Goal: Communication & Community: Answer question/provide support

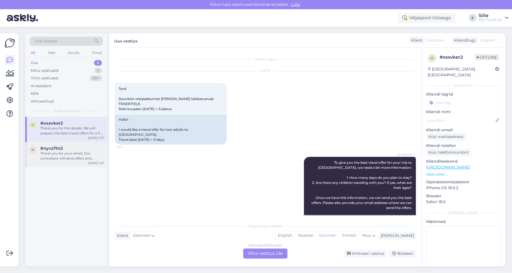
scroll to position [172, 0]
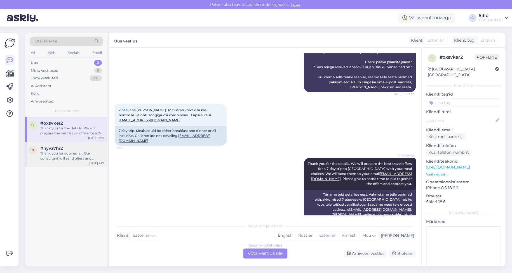
click at [68, 150] on div "#nyvz7hr2" at bounding box center [72, 148] width 64 height 5
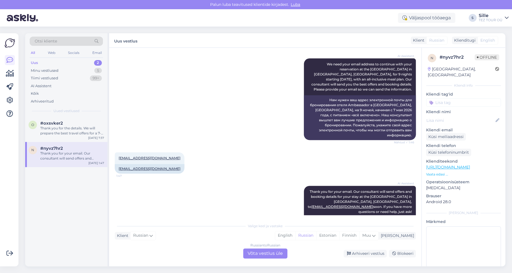
scroll to position [410, 0]
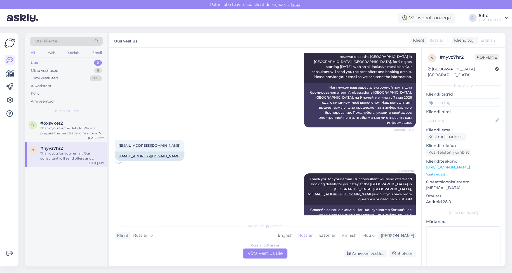
click at [261, 255] on div "Russian to Russian Võta vestlus üle" at bounding box center [265, 254] width 44 height 10
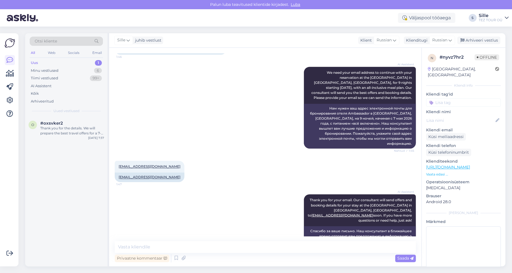
click at [440, 99] on input at bounding box center [463, 103] width 75 height 8
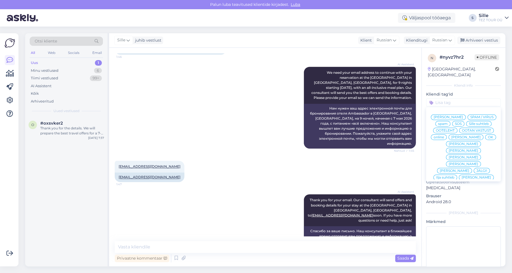
click at [469, 123] on span "Sille suhtleb" at bounding box center [479, 123] width 20 height 3
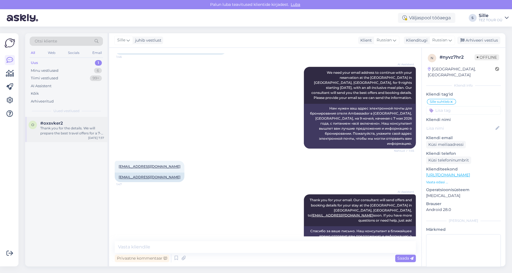
click at [62, 125] on div "#oxsvker2" at bounding box center [72, 123] width 64 height 5
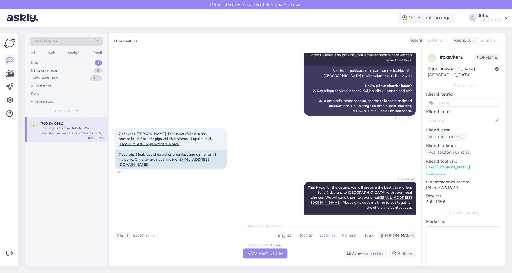
scroll to position [172, 0]
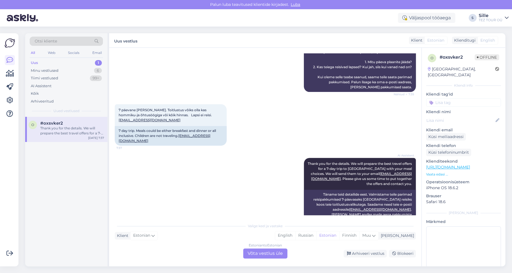
click at [263, 252] on div "Estonian to Estonian Võta vestlus üle" at bounding box center [265, 254] width 44 height 10
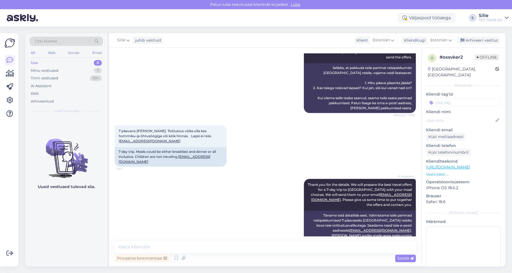
drag, startPoint x: 448, startPoint y: 95, endPoint x: 452, endPoint y: 109, distance: 14.3
click at [448, 99] on input at bounding box center [463, 103] width 75 height 8
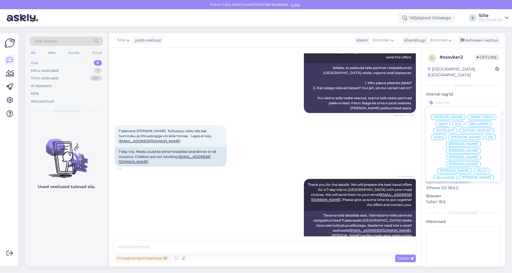
click at [469, 123] on span "Sille suhtleb" at bounding box center [479, 123] width 20 height 3
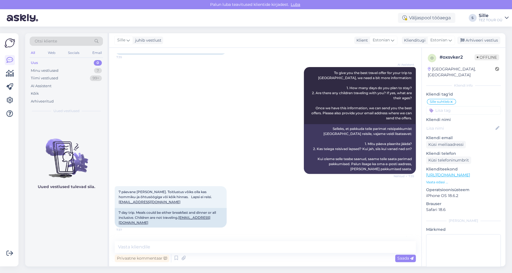
scroll to position [0, 0]
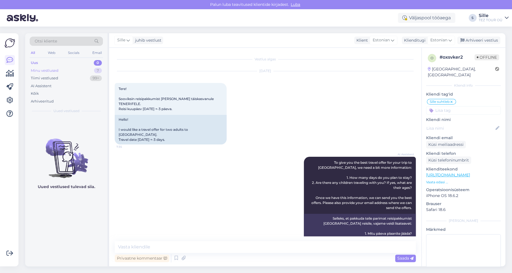
click at [50, 69] on div "Minu vestlused" at bounding box center [45, 71] width 28 height 6
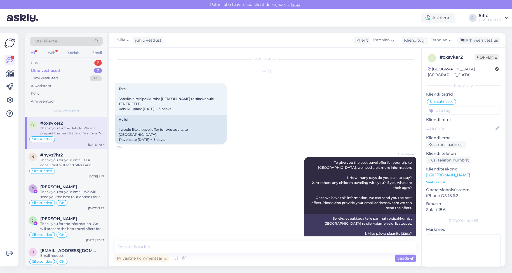
click at [50, 60] on div "Uus 2" at bounding box center [66, 63] width 73 height 8
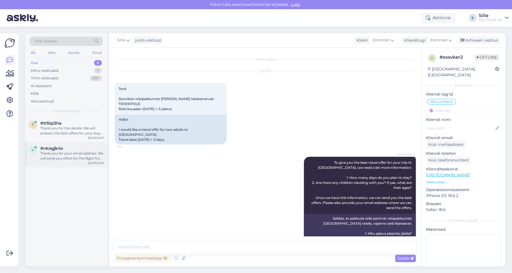
click at [65, 157] on div "Thank you for your email address. We will send you offers for the flight from […" at bounding box center [72, 156] width 64 height 10
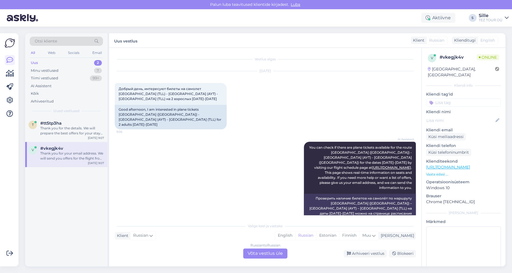
click at [270, 252] on div "Russian to Russian Võta vestlus üle" at bounding box center [265, 254] width 44 height 10
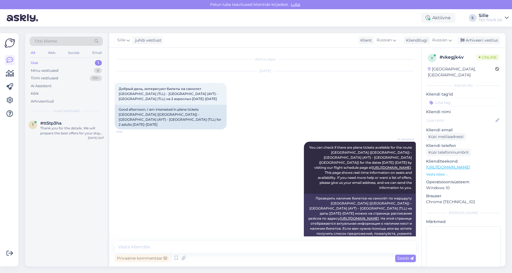
drag, startPoint x: 442, startPoint y: 92, endPoint x: 443, endPoint y: 111, distance: 18.5
click at [442, 99] on input at bounding box center [463, 103] width 75 height 8
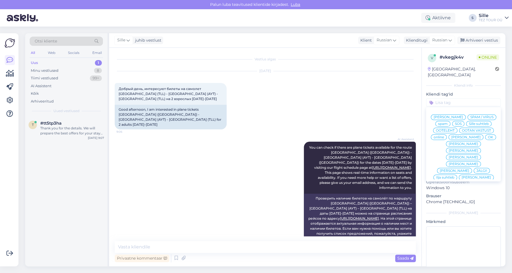
click at [469, 124] on span "Sille suhtleb" at bounding box center [479, 123] width 20 height 3
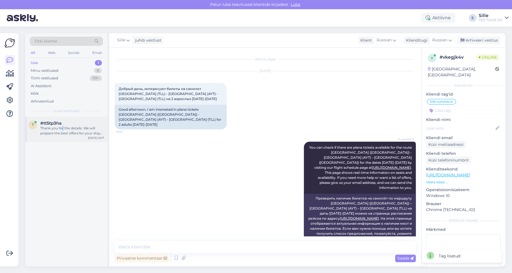
drag, startPoint x: 62, startPoint y: 127, endPoint x: 69, endPoint y: 128, distance: 7.3
click at [65, 127] on div "Thank you for the details. We will prepare the best offers for your stay at [GE…" at bounding box center [72, 131] width 64 height 10
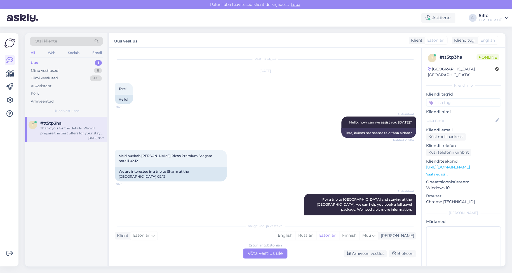
click at [266, 256] on div "Estonian to Estonian Võta vestlus üle" at bounding box center [265, 254] width 44 height 10
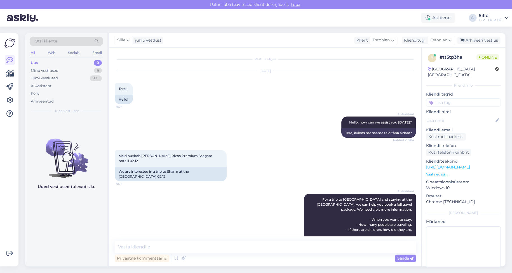
click at [440, 99] on input at bounding box center [463, 103] width 75 height 8
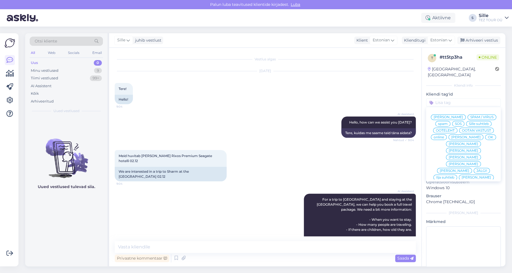
click at [469, 124] on span "Sille suhtleb" at bounding box center [479, 123] width 20 height 3
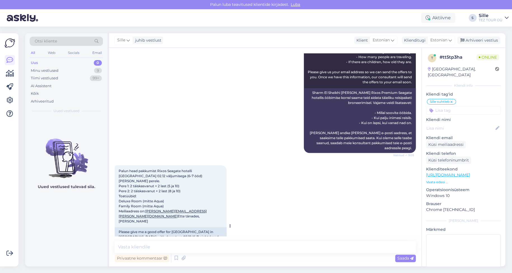
scroll to position [329, 0]
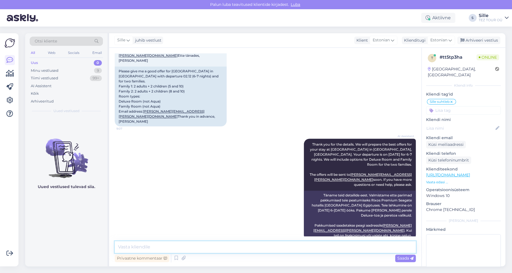
drag, startPoint x: 132, startPoint y: 249, endPoint x: 167, endPoint y: 257, distance: 35.9
click at [133, 248] on textarea at bounding box center [265, 248] width 301 height 12
type textarea "Tere! Tänan Teid päringu eest."
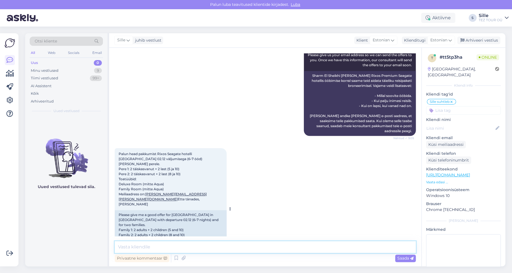
scroll to position [185, 0]
type textarea "[PERSON_NAME] pärast [PERSON_NAME] meilile pakkumise."
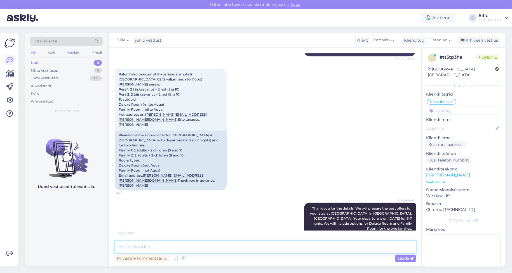
scroll to position [401, 0]
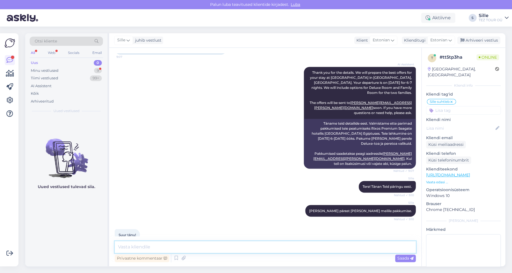
drag, startPoint x: 126, startPoint y: 247, endPoint x: 137, endPoint y: 248, distance: 11.0
click at [126, 247] on textarea at bounding box center [265, 248] width 301 height 12
type textarea "[PERSON_NAME] koostööle'"
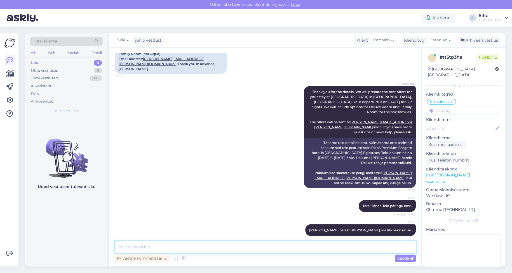
scroll to position [257, 0]
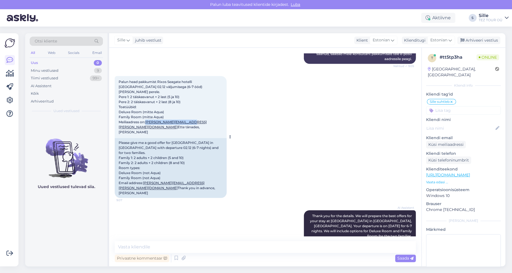
drag, startPoint x: 198, startPoint y: 112, endPoint x: 146, endPoint y: 114, distance: 51.8
click at [146, 114] on div "Palun head pakkumist Rixos Seagate hotelli [GEOGRAPHIC_DATA] 02.12 väljumisega …" at bounding box center [171, 107] width 112 height 62
copy link "[PERSON_NAME][EMAIL_ADDRESS][PERSON_NAME][DOMAIN_NAME]"
drag, startPoint x: 69, startPoint y: 69, endPoint x: 75, endPoint y: 74, distance: 7.3
click at [69, 69] on div "Minu vestlused 9" at bounding box center [66, 71] width 73 height 8
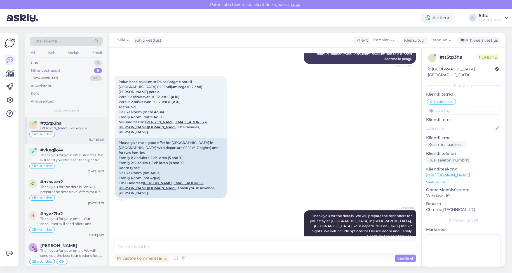
click at [65, 133] on div "Sille suhtleb" at bounding box center [67, 134] width 76 height 7
click at [79, 157] on div "Thank you for your email address. We will send you offers for the flight from […" at bounding box center [72, 158] width 64 height 10
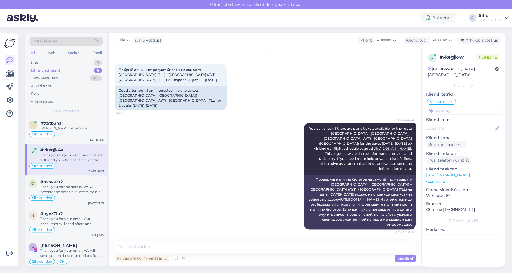
scroll to position [0, 0]
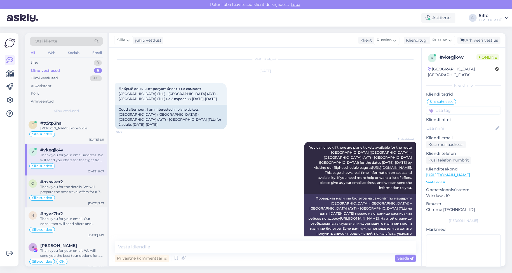
click at [90, 190] on div "Thank you for the details. We will prepare the best travel offers for a 7-day t…" at bounding box center [72, 190] width 64 height 10
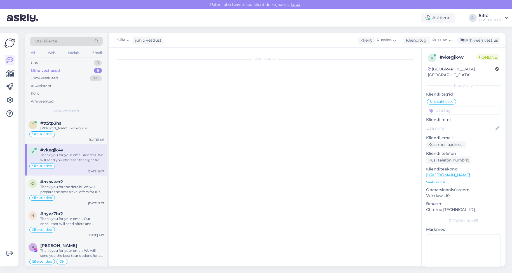
scroll to position [151, 0]
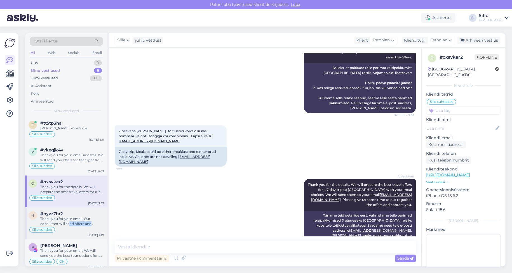
click at [69, 226] on div "n #nyvz7hr2 Thank you for your email. Our consultant will send offers and booki…" at bounding box center [66, 224] width 82 height 32
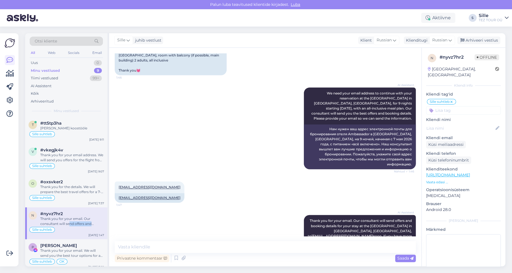
scroll to position [389, 0]
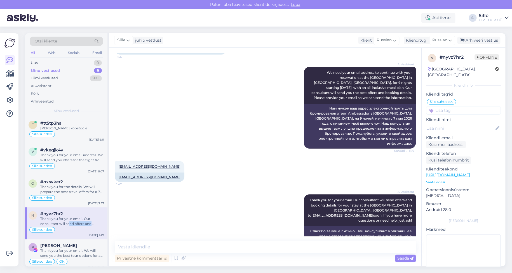
click at [453, 100] on icon at bounding box center [451, 102] width 3 height 4
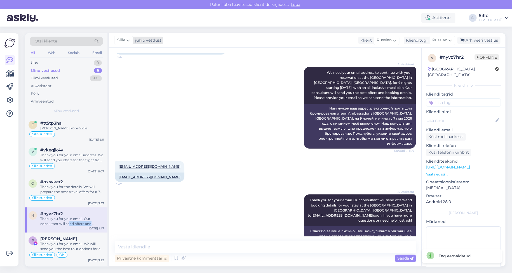
click at [121, 41] on span "Sille" at bounding box center [121, 40] width 8 height 6
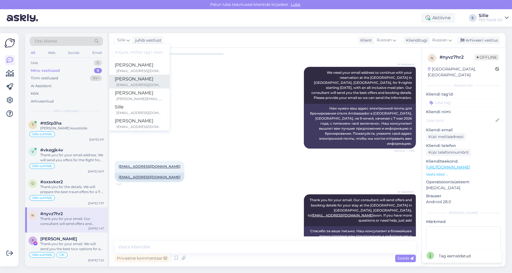
click at [134, 79] on div "[PERSON_NAME]" at bounding box center [139, 79] width 48 height 7
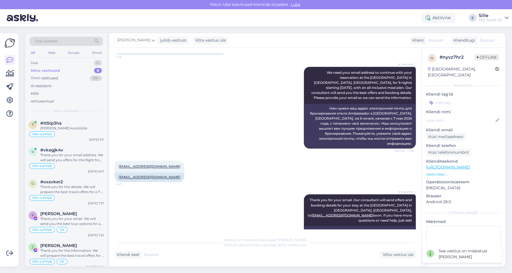
click at [438, 99] on input at bounding box center [463, 103] width 75 height 8
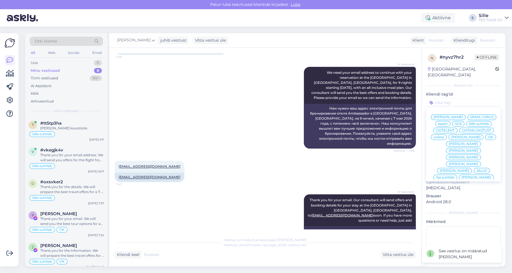
click at [465, 144] on span "[PERSON_NAME]" at bounding box center [463, 143] width 29 height 3
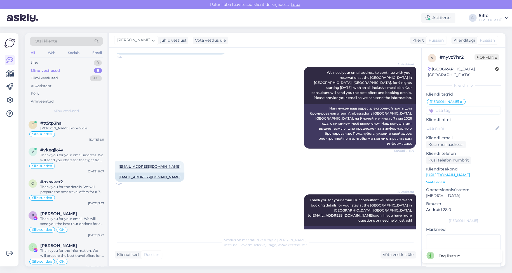
drag, startPoint x: 158, startPoint y: 201, endPoint x: 150, endPoint y: 205, distance: 7.9
click at [158, 202] on div "AI Assistent Thank you for your email. Our consultant will send offers and book…" at bounding box center [265, 227] width 301 height 79
click at [66, 190] on div "Thank you for the details. We will prepare the best travel offers for a 7-day t…" at bounding box center [72, 190] width 64 height 10
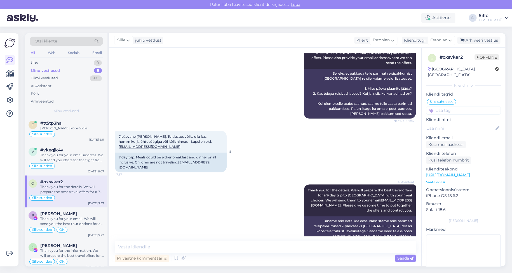
scroll to position [151, 0]
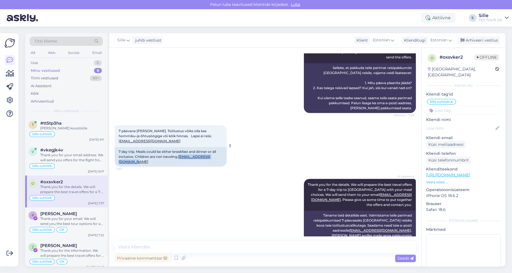
drag, startPoint x: 175, startPoint y: 153, endPoint x: 117, endPoint y: 151, distance: 57.7
click at [118, 151] on div "7 day trip. Meals could be either breakfast and dinner or all inclusive. Childr…" at bounding box center [171, 157] width 112 height 20
copy link "[EMAIL_ADDRESS][DOMAIN_NAME]"
drag, startPoint x: 62, startPoint y: 153, endPoint x: 68, endPoint y: 153, distance: 5.9
click at [62, 153] on div "Thank you for your email address. We will send you offers for the flight from […" at bounding box center [72, 158] width 64 height 10
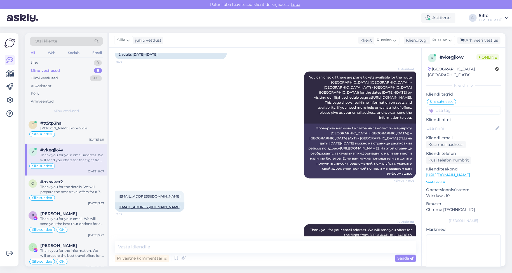
scroll to position [95, 0]
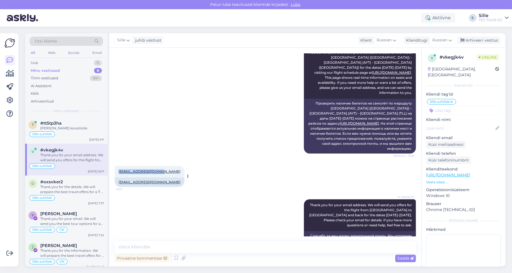
drag, startPoint x: 162, startPoint y: 140, endPoint x: 118, endPoint y: 139, distance: 44.2
click at [118, 166] on div "[EMAIL_ADDRESS][DOMAIN_NAME] 9:07" at bounding box center [150, 172] width 70 height 12
copy link "[EMAIL_ADDRESS][DOMAIN_NAME]"
click at [50, 132] on div "Sille suhtleb" at bounding box center [41, 135] width 25 height 6
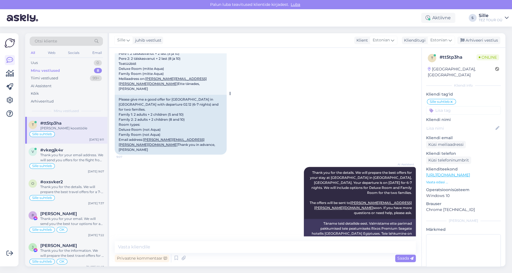
scroll to position [145, 0]
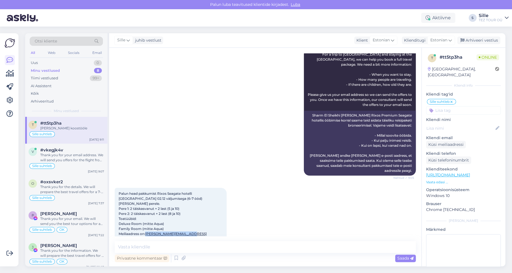
drag, startPoint x: 203, startPoint y: 223, endPoint x: 146, endPoint y: 224, distance: 56.8
click at [146, 224] on div "Palun head pakkumist Rixos Seagate hotelli [GEOGRAPHIC_DATA] 02.12 väljumisega …" at bounding box center [171, 219] width 112 height 62
copy span "[PERSON_NAME][EMAIL_ADDRESS][PERSON_NAME][DOMAIN_NAME]"
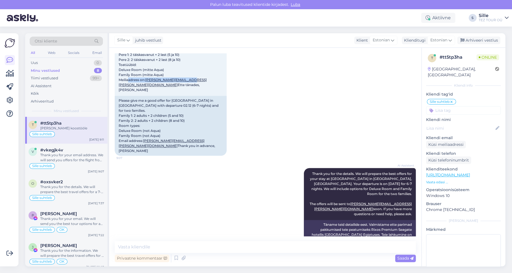
scroll to position [425, 0]
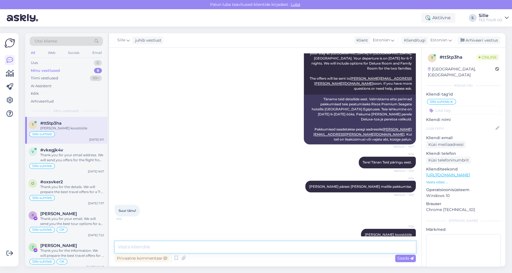
click at [156, 247] on textarea at bounding box center [265, 248] width 301 height 12
type textarea "Pakkumine saadetud, jään rõõmuga Teie vastust, valikut ja andmeid broneerimisek…"
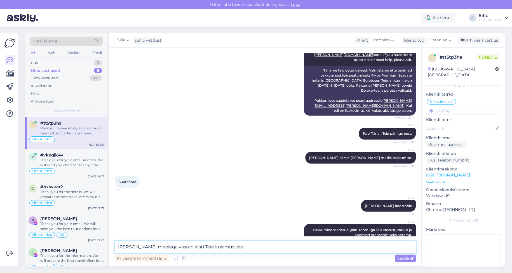
type textarea "[PERSON_NAME] meelega vastan alati Teie küsimustele."
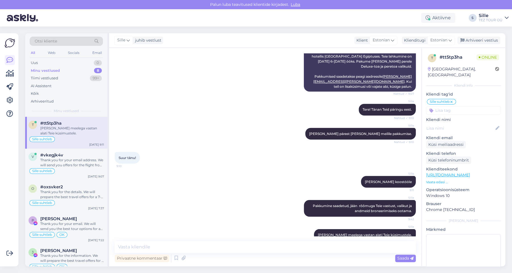
drag, startPoint x: 440, startPoint y: 104, endPoint x: 455, endPoint y: 117, distance: 20.1
click at [440, 106] on input at bounding box center [463, 110] width 75 height 8
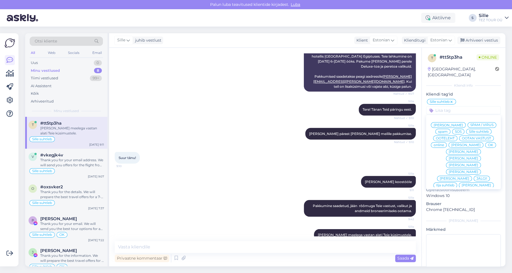
click at [485, 144] on div "OK" at bounding box center [490, 145] width 11 height 6
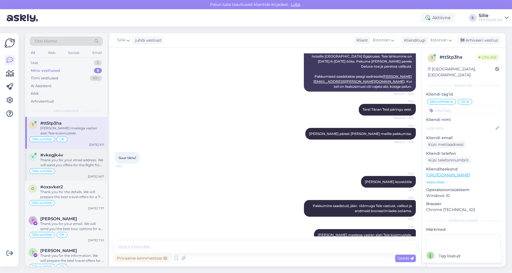
click at [76, 172] on div "Sille suhtleb" at bounding box center [67, 171] width 76 height 7
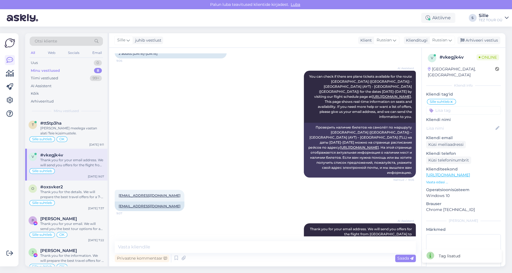
scroll to position [95, 0]
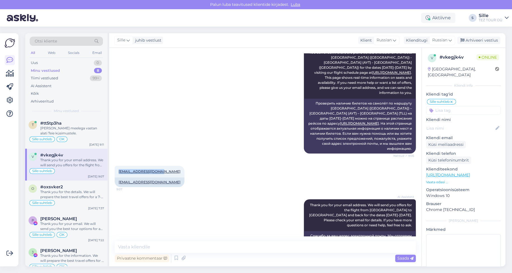
drag, startPoint x: 121, startPoint y: 141, endPoint x: 172, endPoint y: 138, distance: 50.5
click at [172, 160] on div "[EMAIL_ADDRESS][DOMAIN_NAME] 9:07 [EMAIL_ADDRESS][DOMAIN_NAME]" at bounding box center [265, 177] width 301 height 34
copy link "[EMAIL_ADDRESS][DOMAIN_NAME]"
click at [46, 170] on span "Sille suhtleb" at bounding box center [42, 171] width 20 height 3
click at [76, 133] on div "Tere! Suur tänu, pakkumine [PERSON_NAME]. Kas 2 toa bronnimisel saab [PERSON_NA…" at bounding box center [72, 131] width 64 height 10
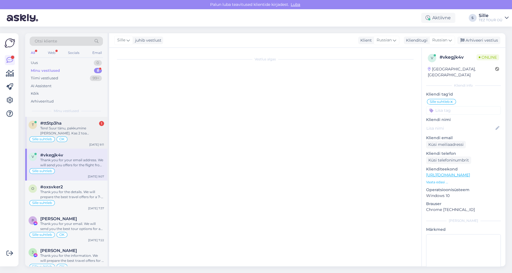
scroll to position [507, 0]
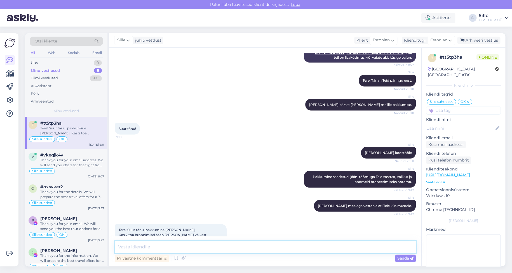
click at [127, 243] on textarea at bounding box center [265, 248] width 301 height 12
click at [127, 244] on textarea at bounding box center [265, 248] width 301 height 12
drag, startPoint x: 136, startPoint y: 244, endPoint x: 130, endPoint y: 249, distance: 7.0
click at [136, 245] on textarea at bounding box center [265, 248] width 301 height 12
type textarea "M"
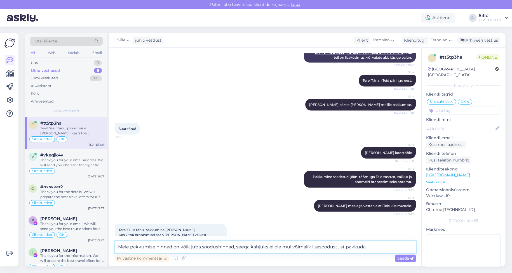
type textarea "Meie pakkumise hinnad on kõik juba soodushinnad, seega kahjuks ei ole mul võima…"
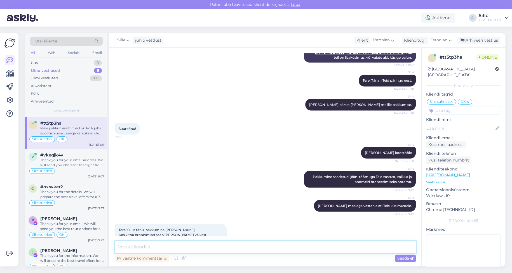
scroll to position [536, 0]
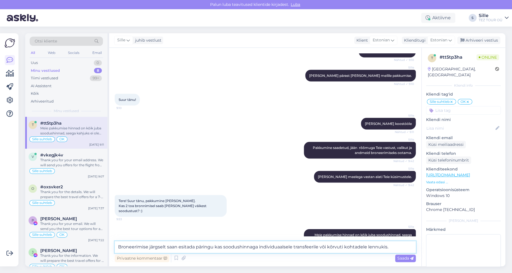
type textarea "Broneerimise järgselt saan esitada päringu kas soodushinnaga individuaalsele tr…"
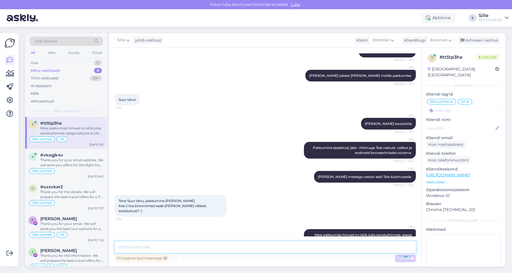
scroll to position [570, 0]
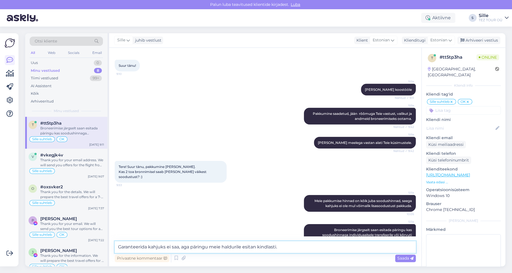
type textarea "Garanteerida kahjuks ei saa, aga päringu meie haldurile esitan kindlasti."
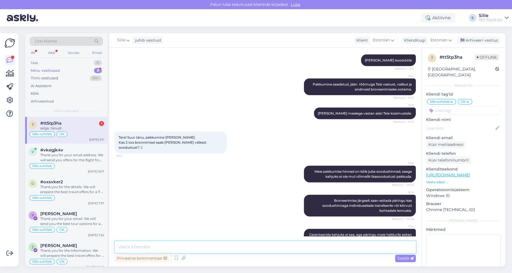
scroll to position [624, 0]
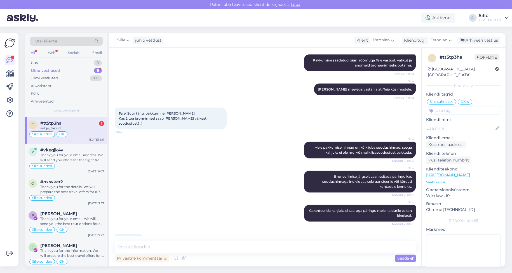
click at [91, 133] on div "Sille suhtleb OK" at bounding box center [67, 134] width 76 height 7
click at [70, 133] on div "Sille suhtleb OK" at bounding box center [67, 134] width 76 height 7
click at [71, 155] on div "Thank you for your email address. We will send you offers for the flight from […" at bounding box center [72, 158] width 64 height 10
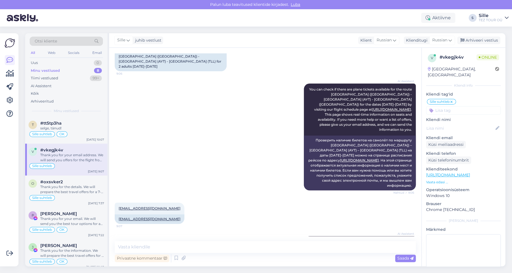
scroll to position [95, 0]
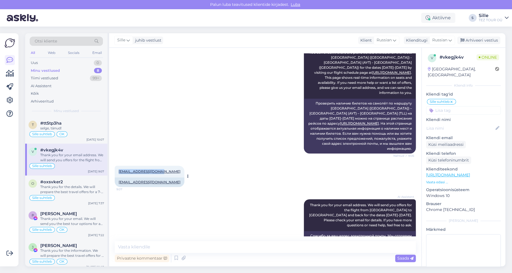
drag, startPoint x: 114, startPoint y: 140, endPoint x: 163, endPoint y: 138, distance: 49.3
click at [163, 138] on div "Vestlus algas [DATE] Добрый день, интересуют билеты на самолет [GEOGRAPHIC_DATA…" at bounding box center [265, 157] width 312 height 219
copy link "[EMAIL_ADDRESS][DOMAIN_NAME]"
click at [440, 39] on span "Russian" at bounding box center [439, 40] width 15 height 6
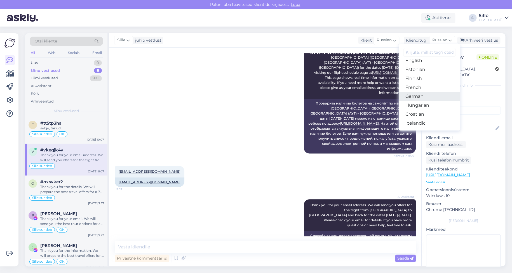
scroll to position [56, 0]
click at [420, 82] on link "Estonian" at bounding box center [430, 80] width 62 height 9
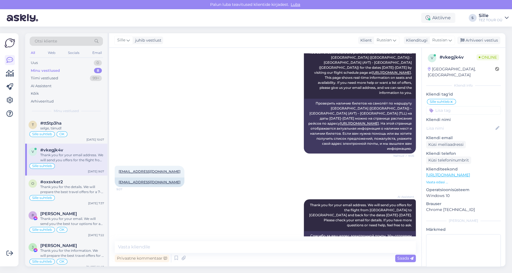
scroll to position [100, 0]
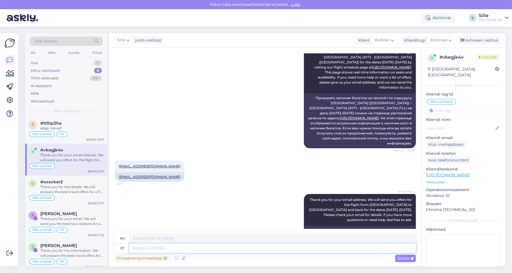
click at [155, 249] on textarea at bounding box center [272, 249] width 287 height 10
type textarea "Tere!"
type textarea "Привет!"
type textarea "Tere! Tänan"
type textarea "Привет! [GEOGRAPHIC_DATA]."
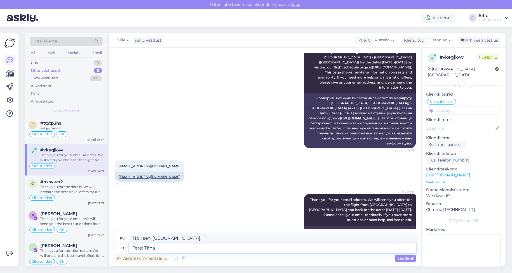
type textarea "Tere! Tänam"
type textarea "Привет! Сегодня"
type textarea "Tere! Täname"
type textarea "Привет! [GEOGRAPHIC_DATA]."
type textarea "Tere! Täname Teid päringu ee"
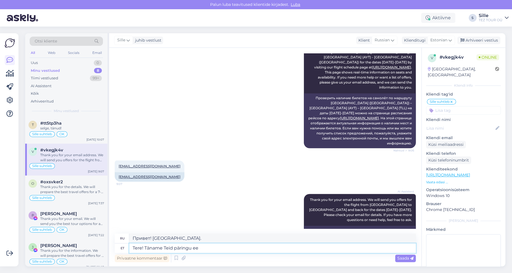
type textarea "Здравствуйте! Спасибо за ваш запрос."
type textarea "Tere! Täname Teid päringu eest."
click at [406, 259] on span "Saada" at bounding box center [405, 258] width 16 height 5
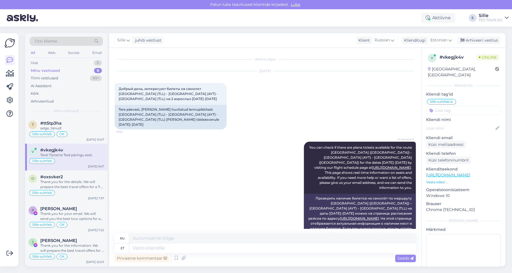
scroll to position [141, 0]
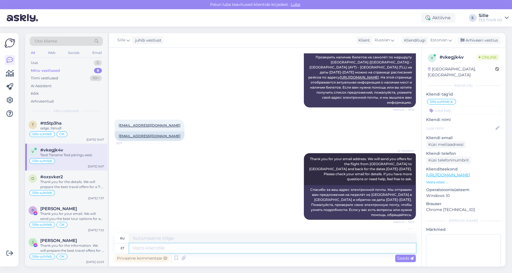
click at [161, 249] on textarea at bounding box center [272, 249] width 287 height 10
type textarea "16.10"
type textarea "16.10 meil"
type textarea "16.10 электронная почта"
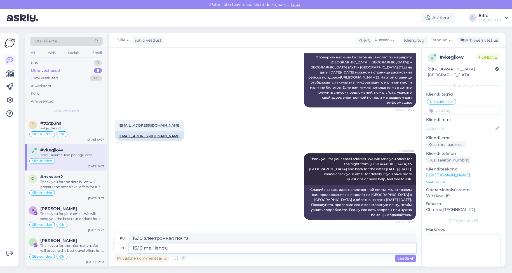
type textarea "16.10 meil lendu"
type textarea "У нас рейс 16.10"
type textarea "16.10 meil lendu [GEOGRAPHIC_DATA] e"
type textarea "16.10 у нас рейс в [GEOGRAPHIC_DATA]."
type textarea "16.10 meil lendu [GEOGRAPHIC_DATA] ei ol"
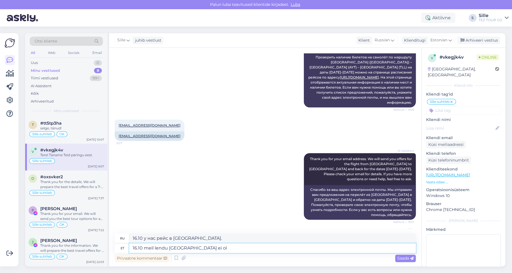
type textarea "У нас нет рейса в [GEOGRAPHIC_DATA] 16.10 ."
type textarea "16.10 meil lendu [GEOGRAPHIC_DATA] ei ole"
type textarea "У нас нет рейса в [GEOGRAPHIC_DATA] 16.10"
type textarea "16.10 meil lendu [GEOGRAPHIC_DATA] ei ole"
click at [404, 258] on span "Saada" at bounding box center [405, 258] width 16 height 5
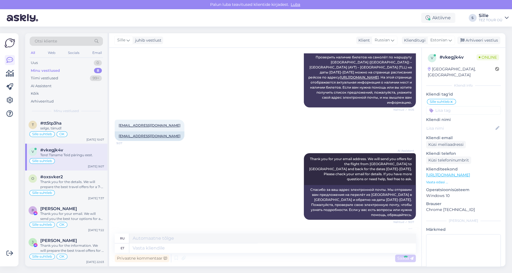
scroll to position [175, 0]
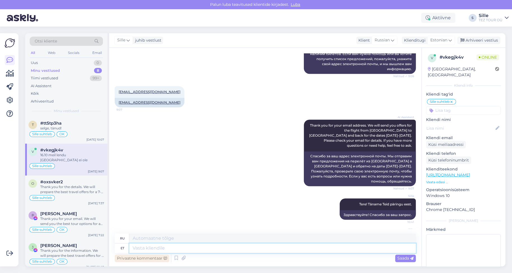
drag, startPoint x: 139, startPoint y: 250, endPoint x: 151, endPoint y: 261, distance: 16.2
click at [140, 250] on textarea at bounding box center [272, 249] width 287 height 10
type textarea "Saatsin"
type textarea "Я послал"
type textarea "Saatsin Teile"
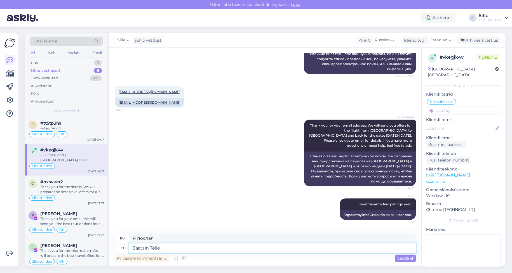
type textarea "Я послал тебе"
type textarea "Saatsin Teile pakkumise"
type textarea "Я отправил вам предложение."
type textarea "Saatsin Teile pakkumise"
click at [158, 239] on textarea "Я отправил вам предложение." at bounding box center [272, 239] width 287 height 10
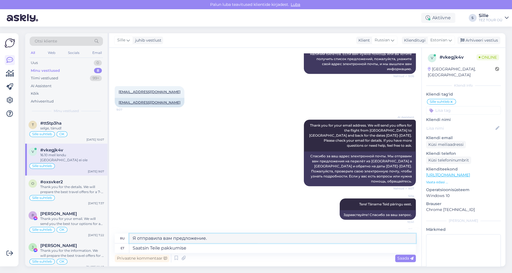
type textarea "Я отправила вам предложение."
click at [198, 246] on textarea "Saatsin Teile pakkumise" at bounding box center [272, 249] width 287 height 10
type textarea "Saatsin Teile pakkumise 15ю10"
type textarea "Я отправил вам предложение 15.010."
type textarea "Saatsin Teile pakkumise 15ю10 оф 1"
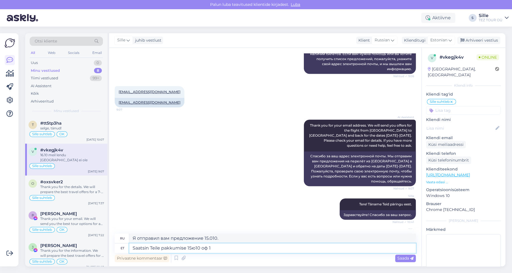
type textarea "Я отправил вам предложение [DATE]."
type textarea "Saatsin Teile pakkumise 15ю10 оф 17ю10"
type textarea "Я отправил вам предложение 15ю10 из 17ю10"
type textarea "Saatsin Teile pakkumise 15ю10"
type textarea "Я отправил вам предложение [DATE]."
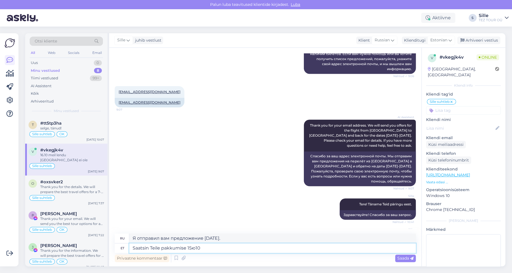
type textarea "Saatsin Teile pakkumise 15ю10"
type textarea "Я отправил вам предложение 15.010."
type textarea "Saatsin Teile pakkumise 15"
type textarea "Я отправил вам предложение 15"
type textarea "Saatsin Teile pakkumise 15.10 ja"
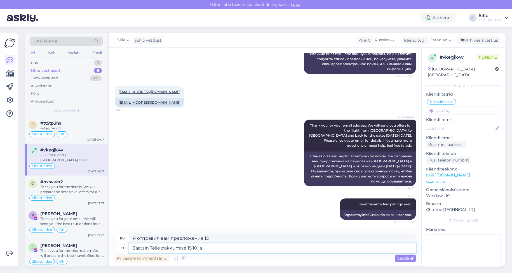
type textarea "Я отправил [PERSON_NAME] предложение 15.10"
type textarea "Saatsin Teile pakkumise 15.10 ja 1"
type textarea "Я отправил вам предложение 15.10 и"
type textarea "Saatsin Teile pakkumise 15.10 ja 17.10"
type textarea "Я отправил [PERSON_NAME] предложение 15.10 и 17.10"
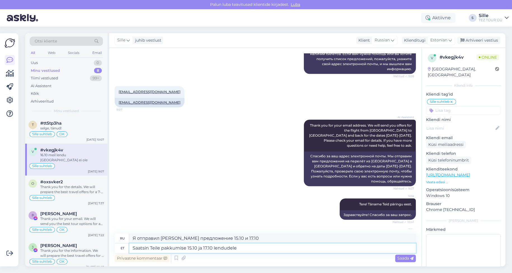
type textarea "Saatsin Teile pakkumise 15.10 ja 17.10 lendudele"
type textarea "Я отправил вам предложение на рейсы 15.10 и 17.10 ."
type textarea "Saatsin Teile pakkumise 15.10 ja 17.10 lendudele"
click at [159, 239] on textarea "Я отправил вам предложение на рейсы 15.10 и 17.10 ." at bounding box center [272, 239] width 287 height 10
click at [165, 237] on textarea "Я отправила вам предложение на рейсы 15.10 и 17.10 ." at bounding box center [272, 239] width 287 height 10
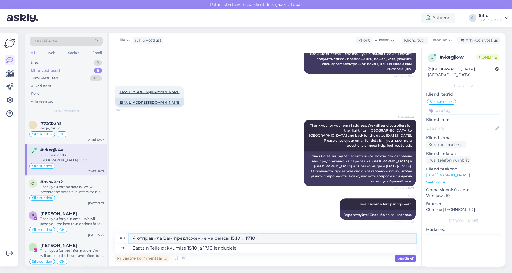
type textarea "Я отправила Вам предложение на рейсы 15.10 и 17.10 ."
click at [403, 255] on div "Saada" at bounding box center [405, 259] width 21 height 8
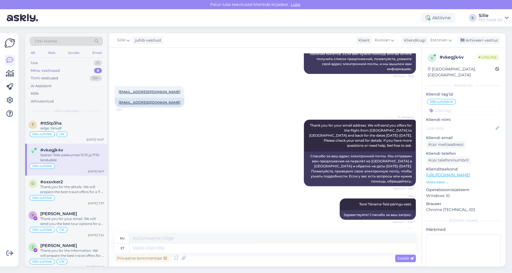
scroll to position [208, 0]
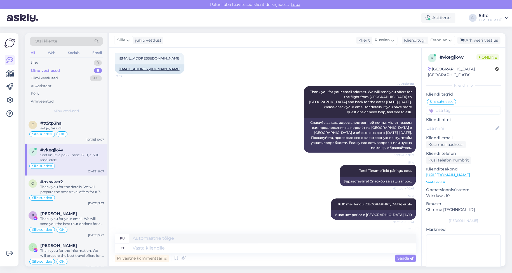
click at [442, 106] on input at bounding box center [463, 110] width 75 height 8
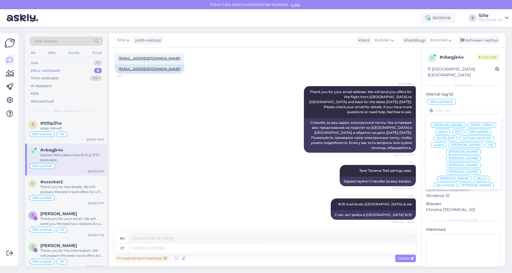
click at [485, 146] on div "OK" at bounding box center [490, 145] width 11 height 6
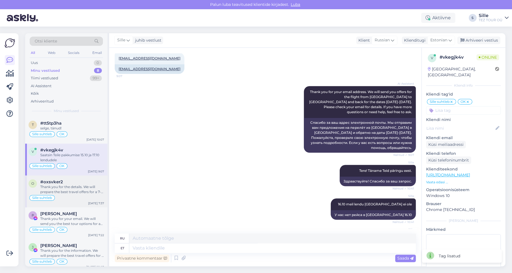
drag, startPoint x: 58, startPoint y: 192, endPoint x: 62, endPoint y: 193, distance: 4.2
click at [59, 192] on div "Thank you for the details. We will prepare the best travel offers for a 7-day t…" at bounding box center [72, 190] width 64 height 10
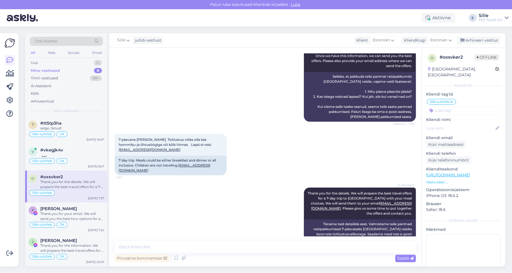
scroll to position [151, 0]
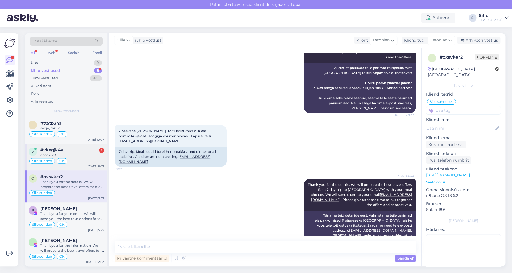
click at [71, 153] on div "спасибо!" at bounding box center [72, 155] width 64 height 5
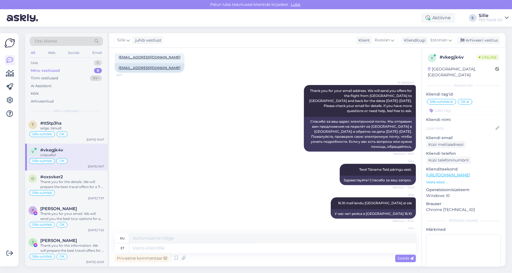
scroll to position [242, 0]
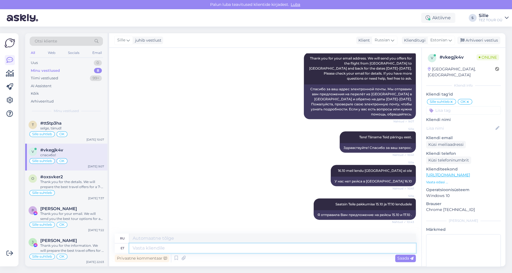
click at [139, 247] on textarea at bounding box center [272, 249] width 287 height 10
type textarea "Щщ"
type textarea "Щщщ"
type textarea "Щ"
type textarea "Jään"
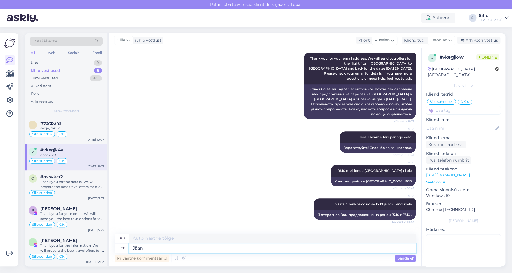
type textarea "Я останусь."
type textarea "Jään ootama"
type textarea "Я буду ждать."
type textarea "Jään ootama Teie"
type textarea "Я буду ждать тебя."
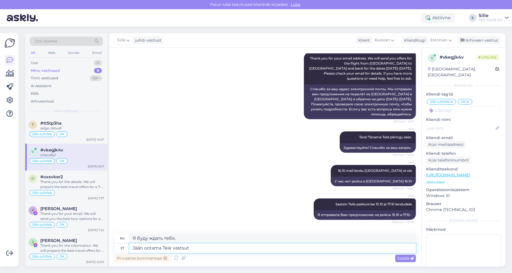
type textarea "Jään ootama Teie vastsut"
type textarea "Я буду ждать вашего ответа."
type textarea "Jään ootama [PERSON_NAME] vastust ja a"
type textarea "Я буду ждать вашего ответа [PERSON_NAME]"
type textarea "Jään ootama [PERSON_NAME] vastust ja andmeid"
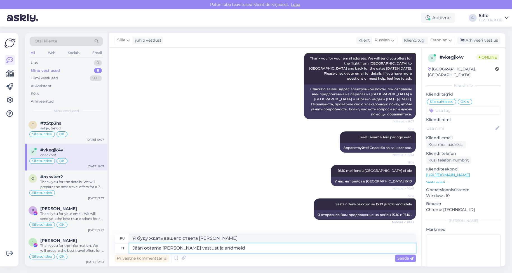
type textarea "С нетерпением жду вашего ответа и информации."
type textarea "Jään ootama [PERSON_NAME] vastust ja andmeid broneerimise"
type textarea "С нетерпением жду Вашего ответа и деталей бронирования."
type textarea "Jään ootama [PERSON_NAME] vastust ja andmeid broneerimiseks"
click at [405, 257] on span "Saada" at bounding box center [405, 258] width 16 height 5
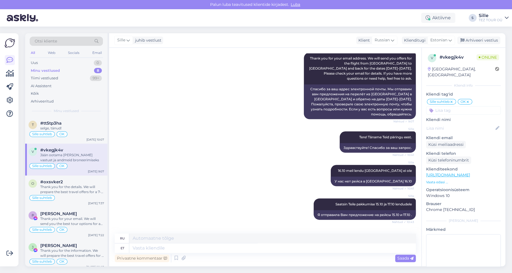
scroll to position [281, 0]
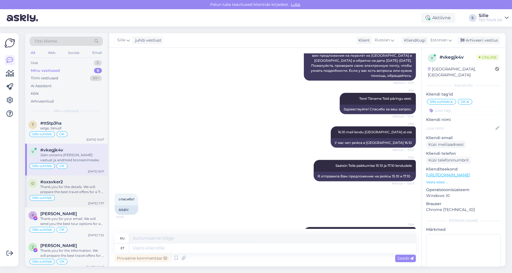
drag, startPoint x: 64, startPoint y: 184, endPoint x: 62, endPoint y: 192, distance: 7.7
click at [64, 186] on div "Thank you for the details. We will prepare the best travel offers for a 7-day t…" at bounding box center [72, 190] width 64 height 10
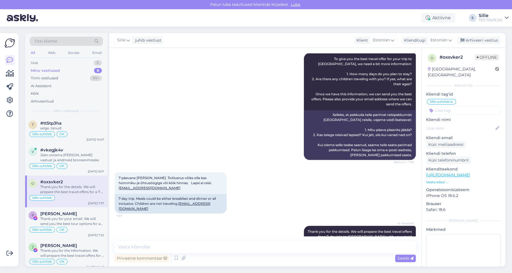
scroll to position [151, 0]
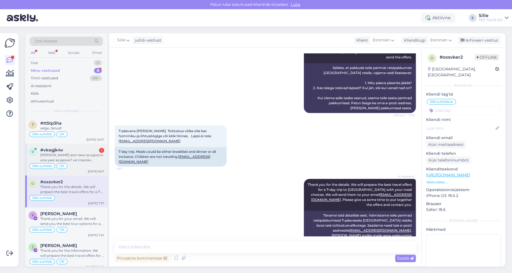
click at [62, 157] on div "[PERSON_NAME] все таки за одного или уже за двоих? не совсем понятно написано:)" at bounding box center [72, 158] width 64 height 10
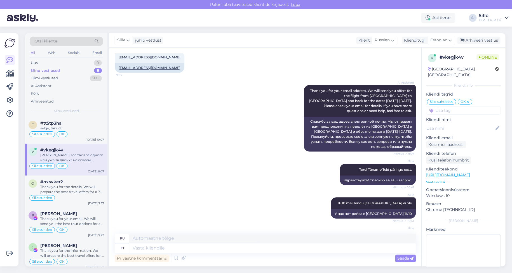
scroll to position [324, 0]
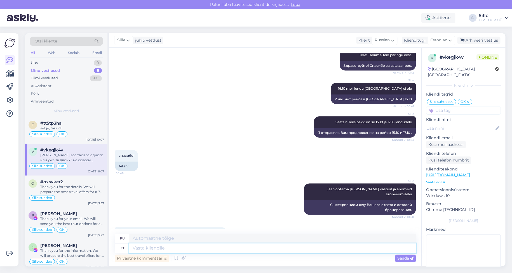
click at [158, 247] on textarea at bounding box center [272, 249] width 287 height 10
type textarea "Р"
type textarea "H"
type textarea "Pakkumises"
type textarea "В предложении"
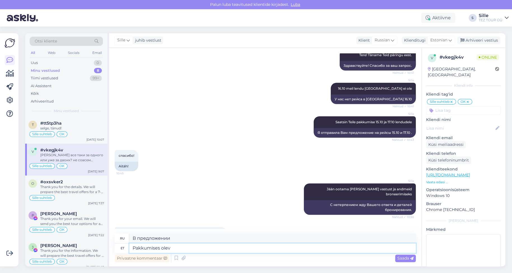
type textarea "Pakkumises olev"
type textarea "Предложенный"
type textarea "Pakkumises [PERSON_NAME]"
type textarea "Цена предложения"
type textarea "Pakkumises [PERSON_NAME] on"
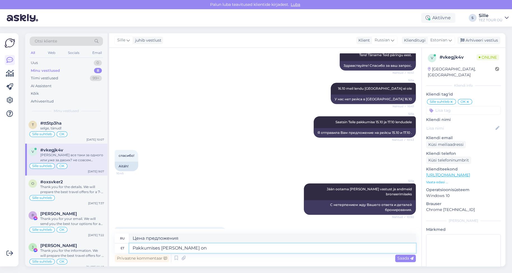
type textarea "Цена в предложении составляет"
type textarea "Pakkumises [PERSON_NAME] on [he re"
type textarea "Цена в предложении [он]"
type textarea "Pakkumises [PERSON_NAME] on [he reisija k"
type textarea "Цена в предложении составляет [за пассажира]"
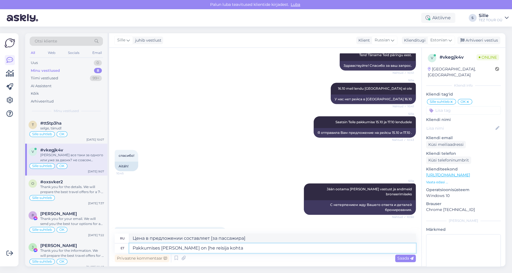
click at [191, 248] on textarea "Pakkumises [PERSON_NAME] on [he reisija kohta" at bounding box center [272, 249] width 287 height 10
type textarea "Pakkumises [PERSON_NAME] on he reisija kohta"
type textarea "Цена в предложении указана за одного пассажира."
click at [250, 246] on textarea "Pakkumises olev hind on ühe reisija kohta" at bounding box center [272, 249] width 287 height 10
type textarea "Pakkumises olev hind on ühe reisija kohta"
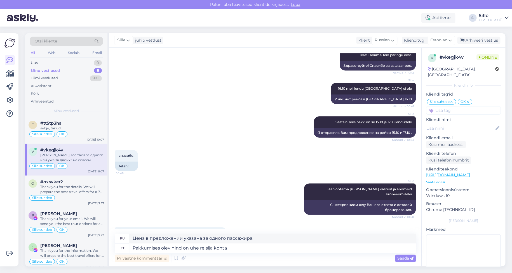
click at [411, 259] on icon at bounding box center [411, 258] width 3 height 3
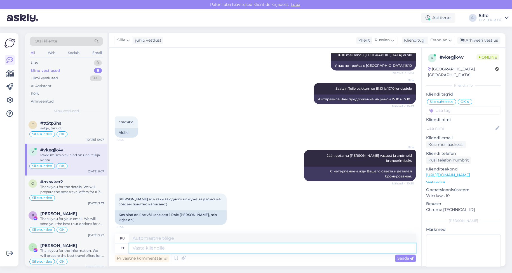
click at [146, 247] on textarea at bounding box center [272, 249] width 287 height 10
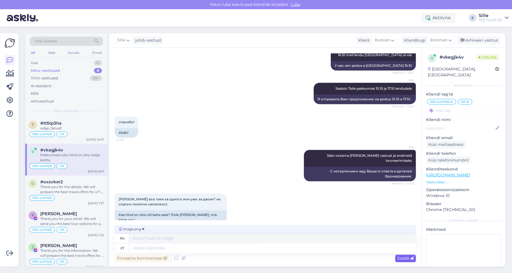
click at [403, 260] on span "Saada" at bounding box center [405, 258] width 16 height 5
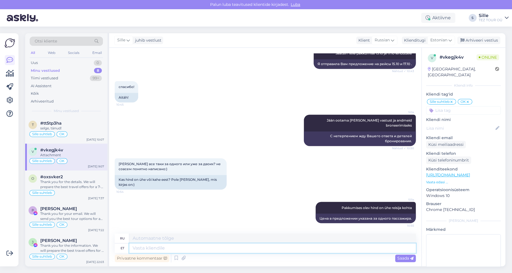
click at [172, 248] on textarea at bounding box center [272, 249] width 287 height 10
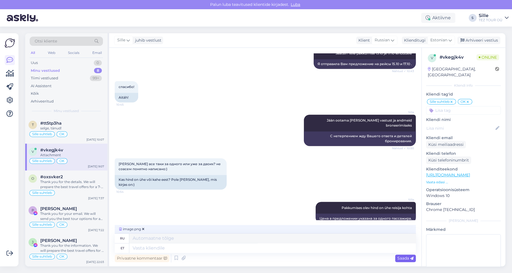
click at [405, 257] on span "Saada" at bounding box center [405, 258] width 16 height 5
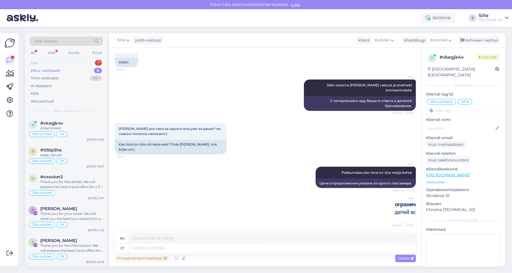
click at [56, 61] on div "Uus 1" at bounding box center [66, 63] width 73 height 8
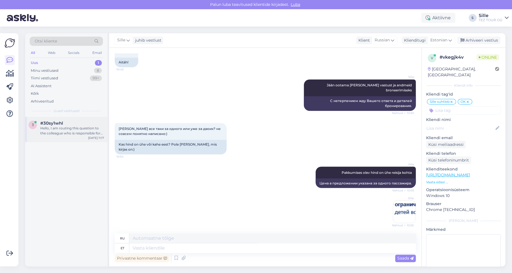
click at [78, 134] on div "Hello, I am routing this question to the colleague who is responsible for this …" at bounding box center [72, 131] width 64 height 10
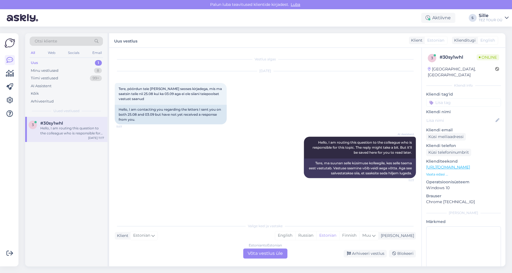
scroll to position [0, 0]
click at [259, 251] on div "Estonian to Estonian Võta vestlus üle" at bounding box center [265, 254] width 44 height 10
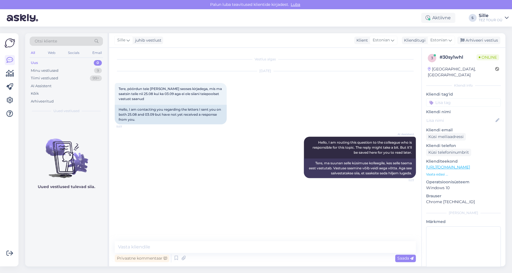
click at [443, 99] on input at bounding box center [463, 103] width 75 height 8
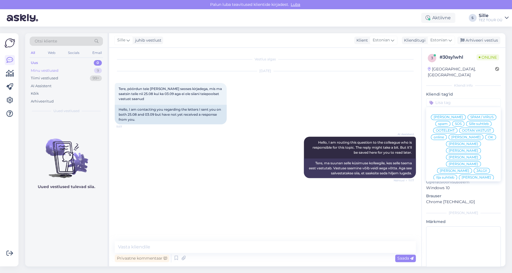
click at [42, 71] on div "Minu vestlused" at bounding box center [45, 71] width 28 height 6
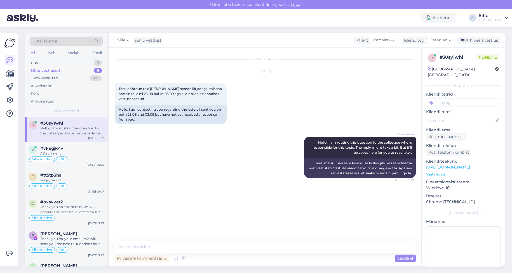
click at [67, 127] on div "Hello, I am routing this question to the colleague who is responsible for this …" at bounding box center [72, 131] width 64 height 10
click at [146, 245] on textarea at bounding box center [265, 248] width 301 height 12
click at [250, 249] on textarea "Tere! Täname pöördumise eest. Palun täpsustage milliselt aressaadilt" at bounding box center [265, 248] width 301 height 12
click at [282, 247] on textarea "Tere! Täname pöördumise eest. Palun täpsustage milliselt adressaadilt" at bounding box center [265, 248] width 301 height 12
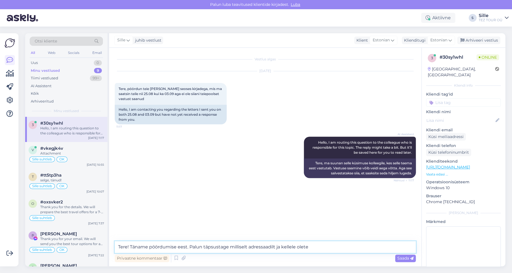
click at [275, 247] on textarea "Tere! Täname pöördumise eest. Palun täpsustage milliselt adressaadilt ja kellel…" at bounding box center [265, 248] width 301 height 12
drag, startPoint x: 358, startPoint y: 246, endPoint x: 325, endPoint y: 249, distance: 33.1
click at [325, 249] on textarea "Tere! Täname pöördumise eest. Palun täpsustage milliselt adressaadilt on kirjad…" at bounding box center [265, 248] width 301 height 12
type textarea "Tere! Täname pöördumise eest. Palun täpsustage milliselt adressaadilt on kirjad…"
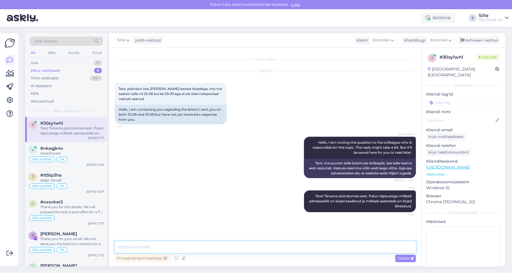
click at [130, 245] on textarea at bounding box center [265, 248] width 301 height 12
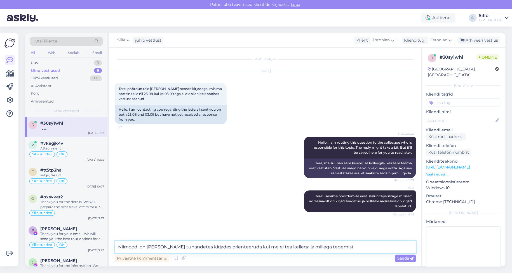
type textarea "Niimoodi on [PERSON_NAME] tuhandetes kirjades orienteeruda kui me ei tea kelleg…"
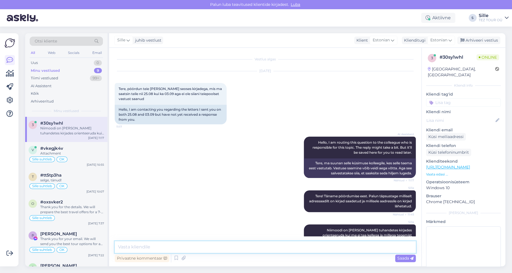
scroll to position [11, 0]
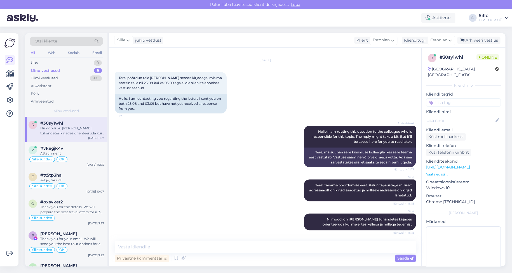
click at [448, 99] on input at bounding box center [463, 103] width 75 height 8
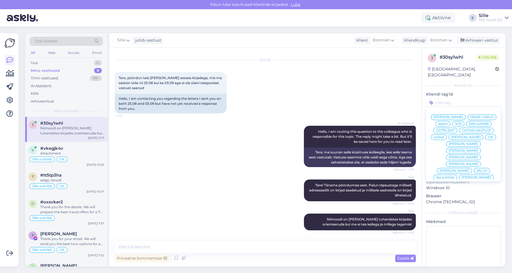
click at [469, 124] on span "Sille suhtleb" at bounding box center [479, 123] width 20 height 3
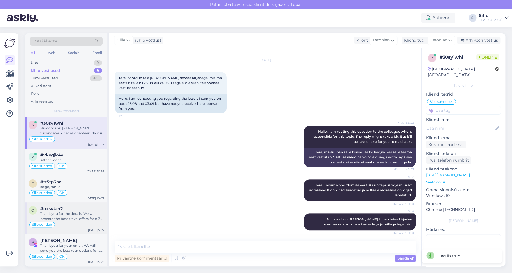
click at [74, 215] on div "Thank you for the details. We will prepare the best travel offers for a 7-day t…" at bounding box center [72, 217] width 64 height 10
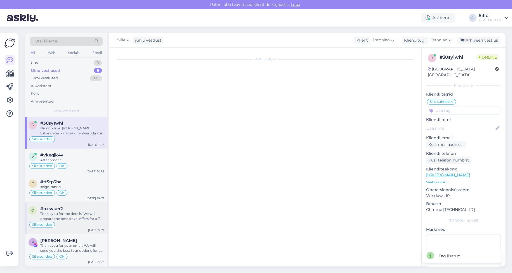
scroll to position [151, 0]
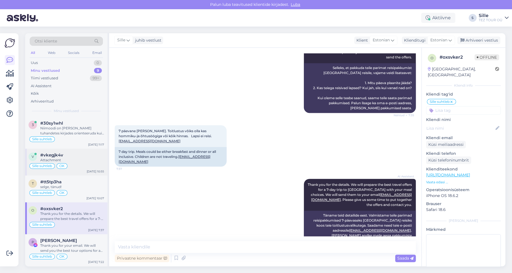
click at [71, 158] on div "Attachment" at bounding box center [72, 160] width 64 height 5
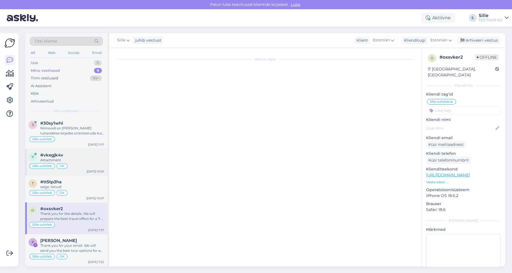
scroll to position [0, 0]
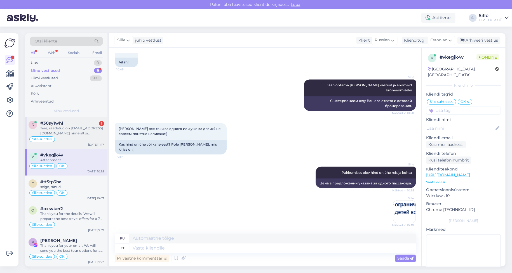
click at [89, 121] on div "#30sy1whl 1" at bounding box center [72, 123] width 64 height 5
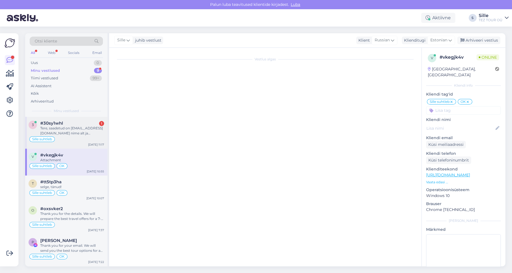
scroll to position [40, 0]
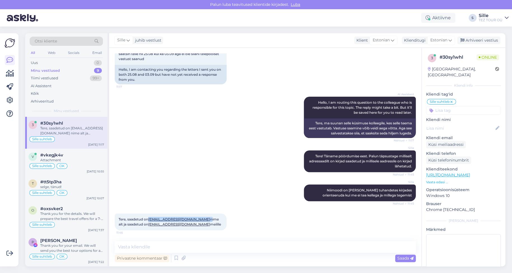
drag, startPoint x: 148, startPoint y: 219, endPoint x: 190, endPoint y: 218, distance: 42.0
click at [190, 218] on span "Tere, saadetud on [EMAIL_ADDRESS][DOMAIN_NAME] nime alt ja saadetud on [EMAIL_A…" at bounding box center [170, 221] width 102 height 9
copy span "[EMAIL_ADDRESS][DOMAIN_NAME]"
click at [138, 245] on textarea at bounding box center [265, 248] width 301 height 12
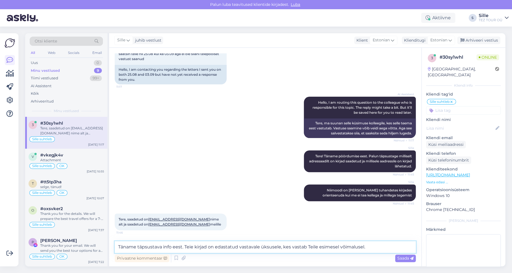
type textarea "Täname täpsustava info eest. Teie kirjad on edastatud vastavale üksusele, kes v…"
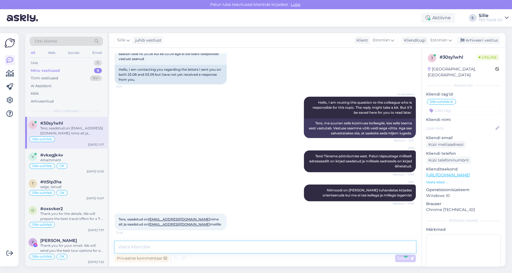
scroll to position [69, 0]
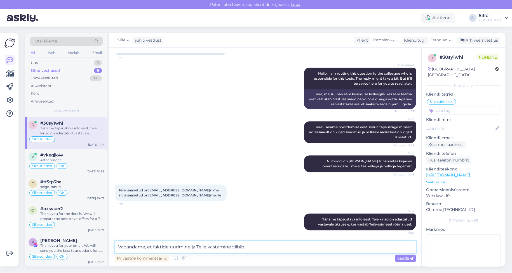
type textarea "Vabandame, et faktide uurimine ja Teile vastamine viibib."
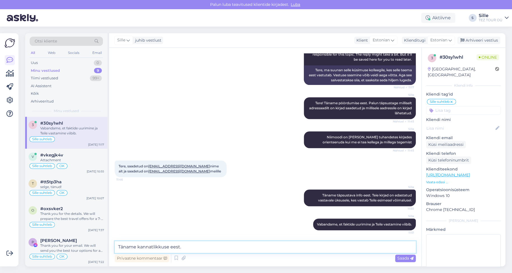
type textarea "Täname kannatlikkuse eest."
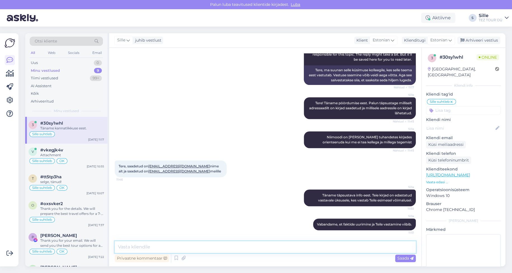
scroll to position [117, 0]
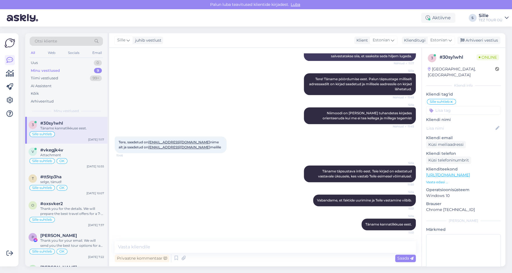
click at [442, 106] on input at bounding box center [463, 110] width 75 height 8
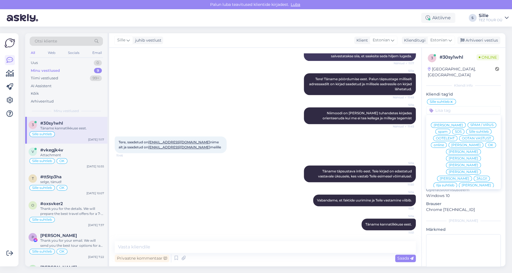
click at [485, 145] on div "OK" at bounding box center [490, 145] width 11 height 6
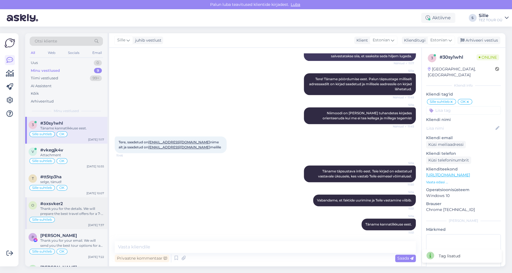
drag, startPoint x: 52, startPoint y: 212, endPoint x: 64, endPoint y: 217, distance: 12.8
click at [52, 212] on div "Thank you for the details. We will prepare the best travel offers for a 7-day t…" at bounding box center [72, 212] width 64 height 10
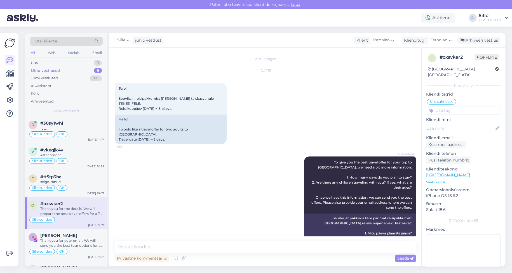
scroll to position [0, 0]
click at [73, 132] on div "Sille suhtleb OK" at bounding box center [67, 134] width 76 height 7
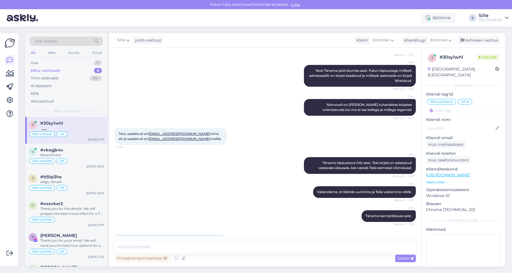
scroll to position [151, 0]
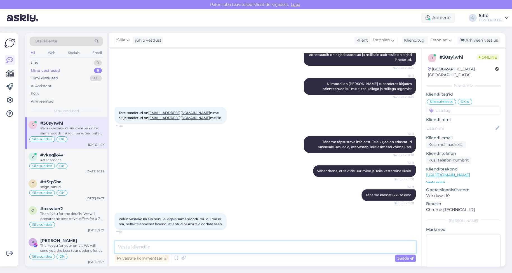
drag, startPoint x: 130, startPoint y: 246, endPoint x: 135, endPoint y: 245, distance: 5.7
click at [132, 246] on textarea at bounding box center [265, 248] width 301 height 12
type textarea "Edastan info, et Teile vastataks"
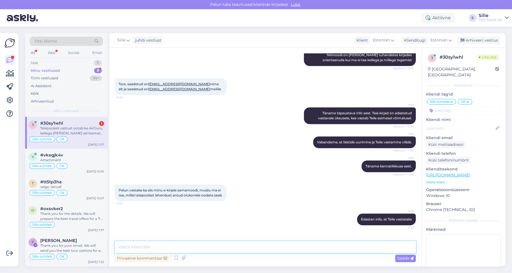
scroll to position [205, 0]
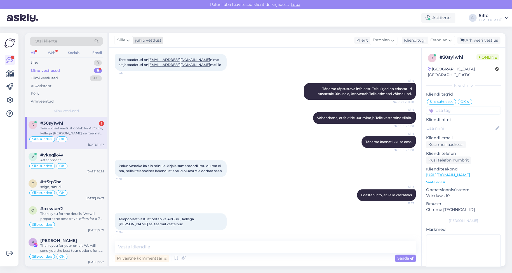
click at [122, 39] on span "Sille" at bounding box center [121, 40] width 8 height 6
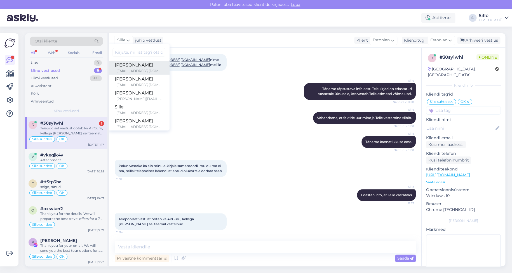
click at [133, 69] on div "[EMAIL_ADDRESS][DOMAIN_NAME]" at bounding box center [139, 71] width 46 height 5
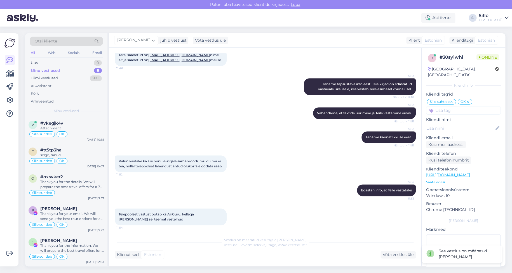
drag, startPoint x: 451, startPoint y: 95, endPoint x: 466, endPoint y: 96, distance: 14.3
click at [451, 100] on icon at bounding box center [451, 102] width 3 height 4
click at [468, 99] on div "OK [PERSON_NAME] SPAM / VIRUS spam SOS Sille suhtleb OOTELEHT OOTAN VASTUST onl…" at bounding box center [463, 107] width 75 height 16
click at [438, 100] on icon at bounding box center [436, 102] width 3 height 4
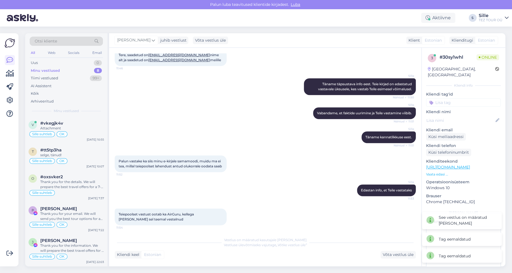
click at [442, 99] on input at bounding box center [463, 103] width 75 height 8
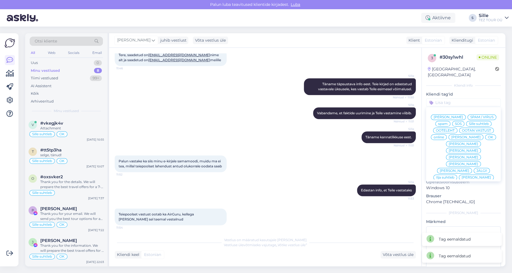
drag, startPoint x: 453, startPoint y: 172, endPoint x: 449, endPoint y: 172, distance: 4.5
click at [453, 172] on span "[PERSON_NAME]" at bounding box center [454, 170] width 29 height 3
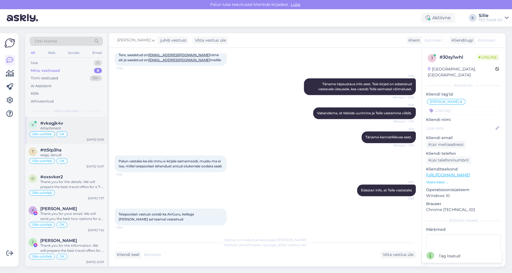
click at [56, 133] on div "Sille suhtleb OK" at bounding box center [67, 134] width 76 height 7
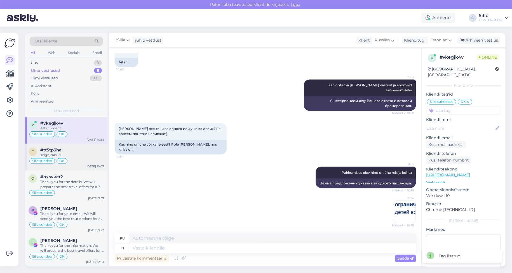
click at [75, 160] on div "Sille suhtleb OK" at bounding box center [67, 161] width 76 height 7
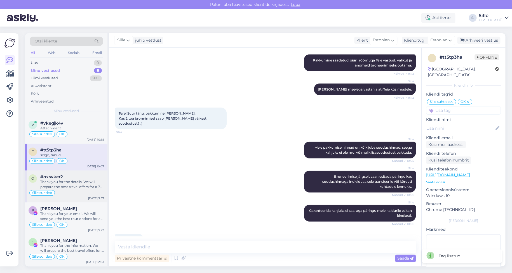
click at [63, 186] on div "Thank you for the details. We will prepare the best travel offers for a 7-day t…" at bounding box center [72, 185] width 64 height 10
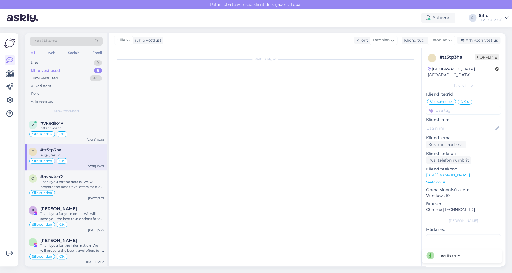
scroll to position [151, 0]
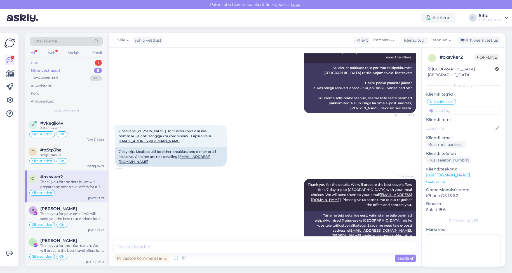
click at [66, 60] on div "Uus 1" at bounding box center [66, 63] width 73 height 8
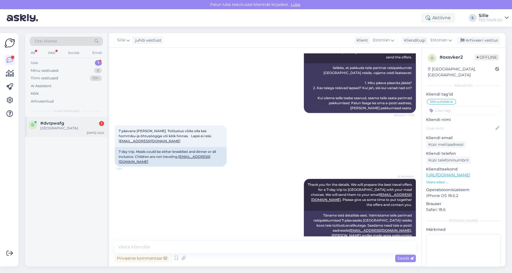
click at [79, 133] on div "d #dvrpwafg 1 [GEOGRAPHIC_DATA] [DATE] 12:02" at bounding box center [66, 127] width 82 height 20
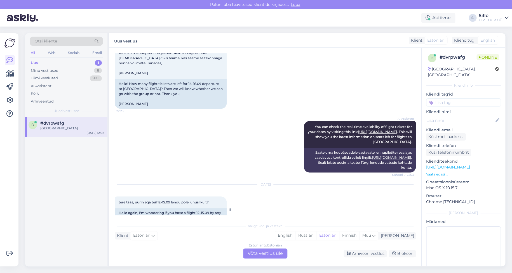
scroll to position [0, 0]
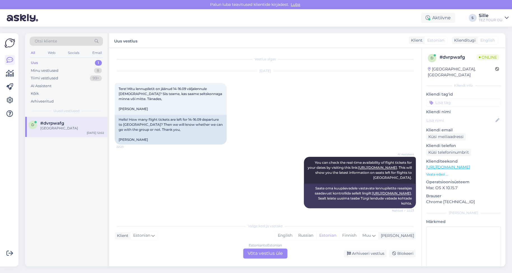
click at [261, 254] on div "Estonian to Estonian Võta vestlus üle" at bounding box center [265, 254] width 44 height 10
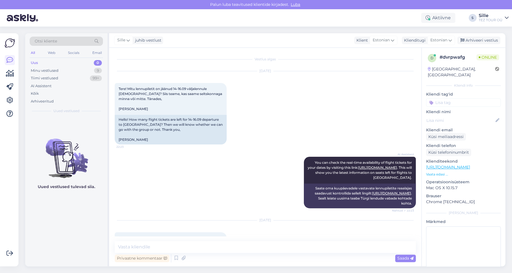
click at [450, 99] on input at bounding box center [463, 103] width 75 height 8
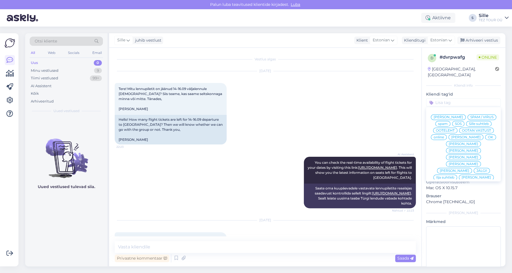
click at [469, 123] on span "Sille suhtleb" at bounding box center [479, 123] width 20 height 3
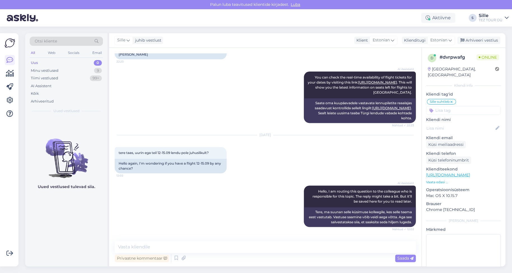
scroll to position [116, 0]
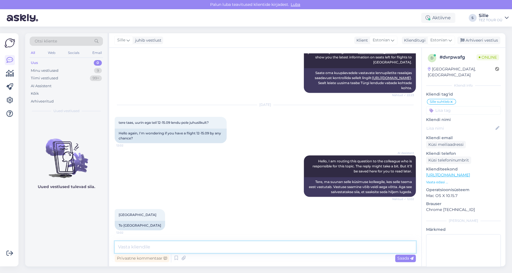
drag, startPoint x: 139, startPoint y: 244, endPoint x: 142, endPoint y: 245, distance: 3.5
click at [141, 244] on textarea at bounding box center [265, 248] width 301 height 12
type textarea "Tere! Täname päringu eest. Kohe vaatan [PERSON_NAME] Teile teada"
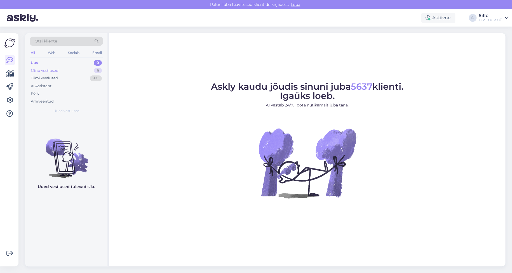
click at [39, 69] on div "Minu vestlused" at bounding box center [45, 71] width 28 height 6
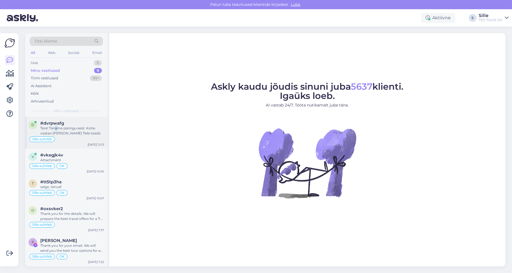
click at [56, 105] on div "Tere! Täname päringu eest. Kohe vaatan [PERSON_NAME] Teile teada" at bounding box center [72, 131] width 64 height 10
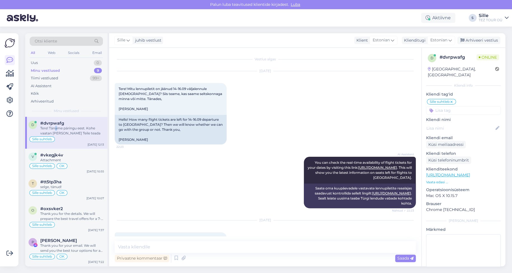
scroll to position [140, 0]
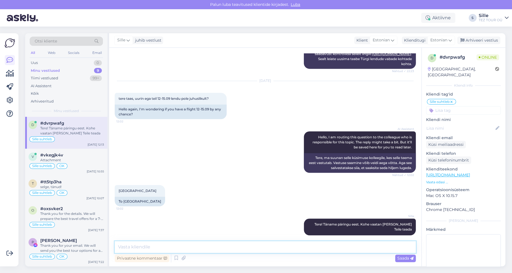
click at [149, 105] on textarea at bounding box center [265, 248] width 301 height 12
type textarea "12.-16.09"
drag, startPoint x: 65, startPoint y: 166, endPoint x: 68, endPoint y: 167, distance: 3.2
click at [65, 105] on div "OK" at bounding box center [62, 166] width 11 height 6
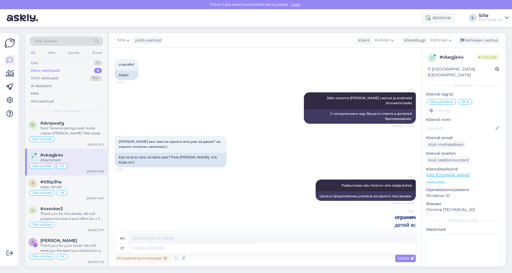
scroll to position [428, 0]
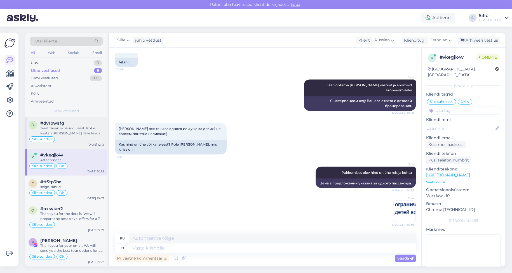
click at [64, 105] on div "#dvrpwafg" at bounding box center [72, 123] width 64 height 5
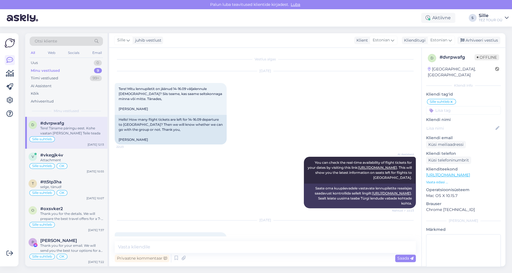
scroll to position [140, 0]
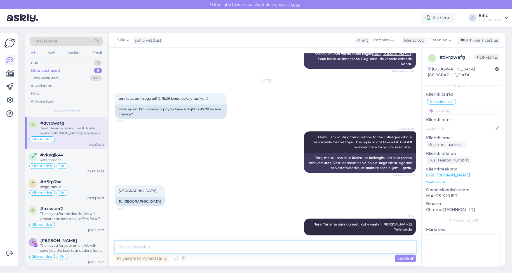
click at [139, 105] on textarea at bounding box center [265, 248] width 301 height 12
type textarea "12.-16.09 on 8 kohta veel jäänud"
click at [192, 105] on div "Saada" at bounding box center [405, 259] width 21 height 8
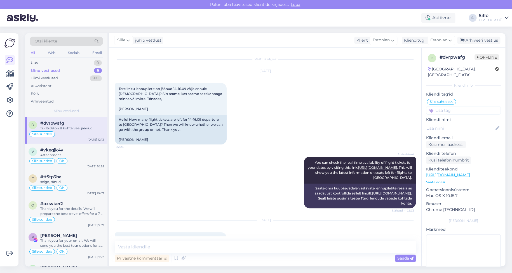
scroll to position [163, 0]
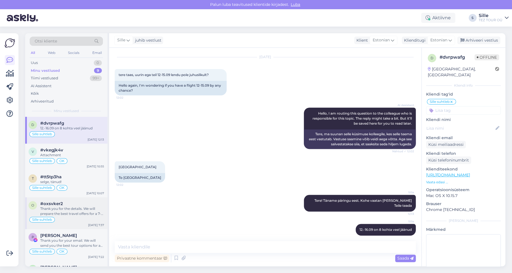
click at [75, 105] on div "Thank you for the details. We will prepare the best travel offers for a 7-day t…" at bounding box center [72, 212] width 64 height 10
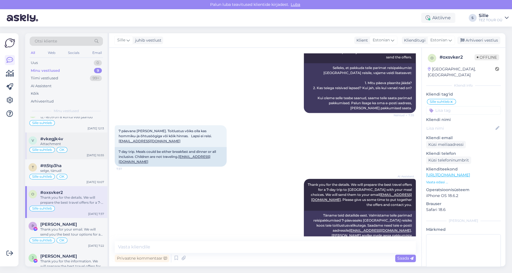
scroll to position [0, 0]
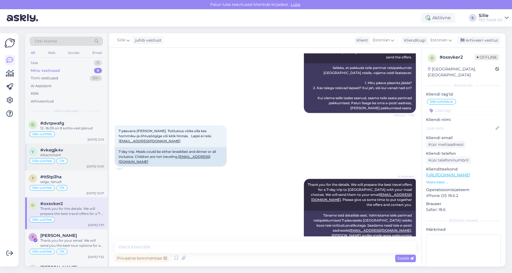
click at [53, 105] on div "Attachment" at bounding box center [72, 155] width 64 height 5
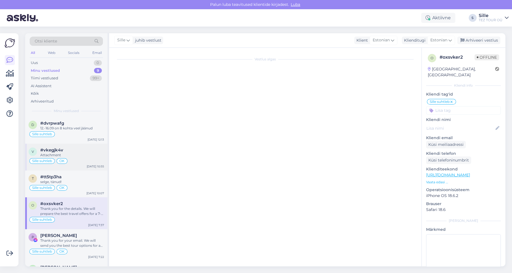
scroll to position [428, 0]
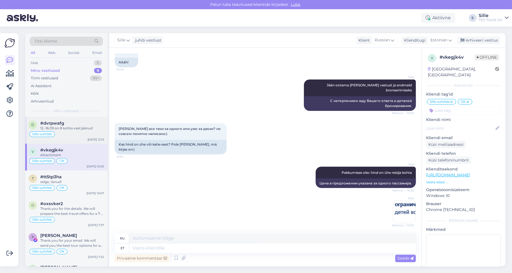
drag, startPoint x: 90, startPoint y: 119, endPoint x: 89, endPoint y: 123, distance: 4.5
click at [90, 105] on div "d #dvrpwafg 12.-16.09 on 8 kohta veel jäänud Sille suhtleb Sep 9 12:13" at bounding box center [66, 130] width 82 height 27
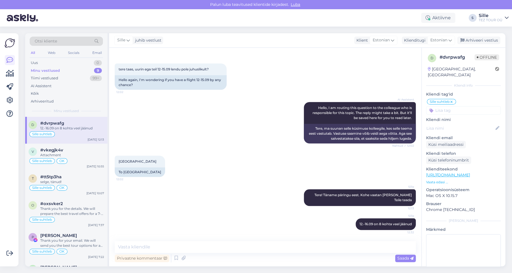
scroll to position [163, 0]
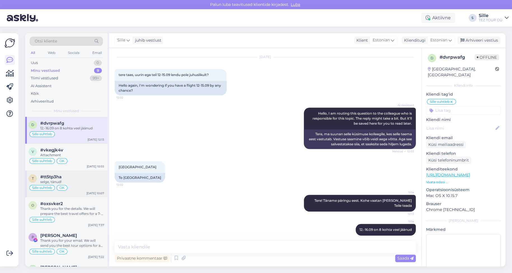
click at [62, 105] on div "t #tt5tp3ha selge, tänud! Sille suhtleb OK Sep 9 10:07" at bounding box center [66, 184] width 82 height 27
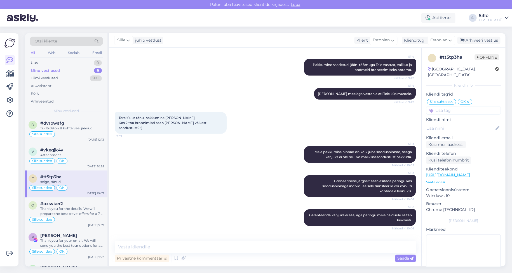
scroll to position [624, 0]
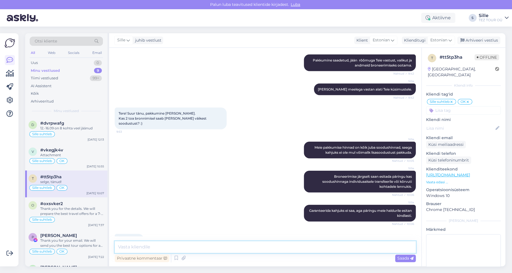
drag, startPoint x: 130, startPoint y: 241, endPoint x: 131, endPoint y: 245, distance: 4.0
click at [131, 105] on textarea at bounding box center [265, 248] width 301 height 12
type textarea "Tere taas! Ootan rõõmuga Teie vastust :)"
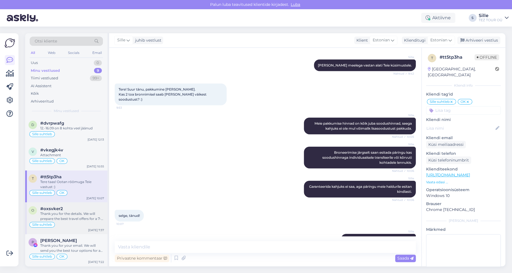
click at [82, 105] on div "Thank you for the details. We will prepare the best travel offers for a 7-day t…" at bounding box center [72, 217] width 64 height 10
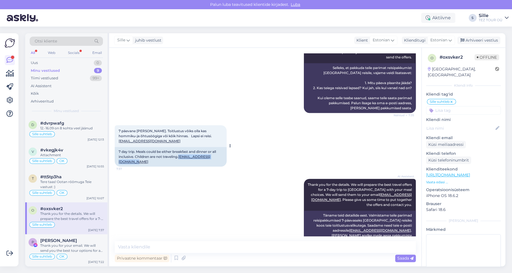
drag, startPoint x: 178, startPoint y: 151, endPoint x: 116, endPoint y: 150, distance: 62.4
click at [115, 105] on div "7 day trip. Meals could be either breakfast and dinner or all inclusive. Childr…" at bounding box center [171, 157] width 112 height 20
copy link "[EMAIL_ADDRESS][DOMAIN_NAME]"
click at [52, 105] on div "12.-16.09 on 8 kohta veel jäänud" at bounding box center [72, 128] width 64 height 5
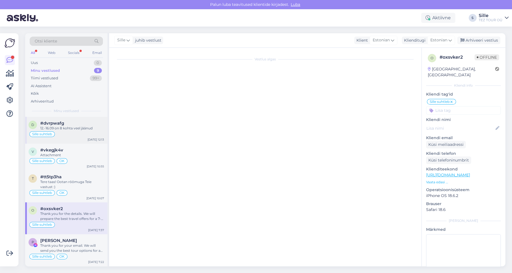
scroll to position [163, 0]
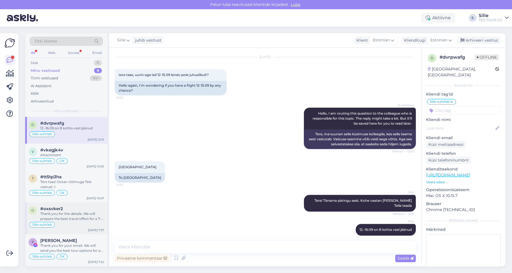
click at [76, 105] on div "o #oxsvker2 Thank you for the details. We will prepare the best travel offers f…" at bounding box center [66, 219] width 82 height 32
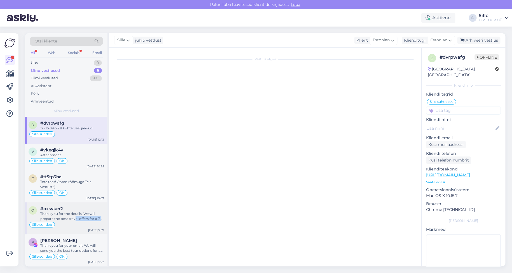
scroll to position [151, 0]
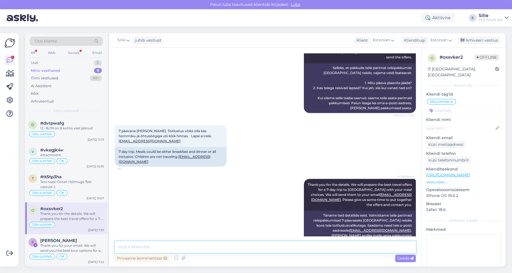
drag, startPoint x: 142, startPoint y: 249, endPoint x: 164, endPoint y: 251, distance: 22.3
click at [142, 105] on textarea at bounding box center [265, 248] width 301 height 12
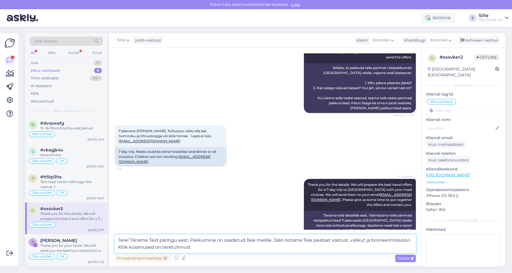
type textarea "Tere! Täname Teid päringu eest. Pakkumine on saadetud Teie meilile. Jään ootama…"
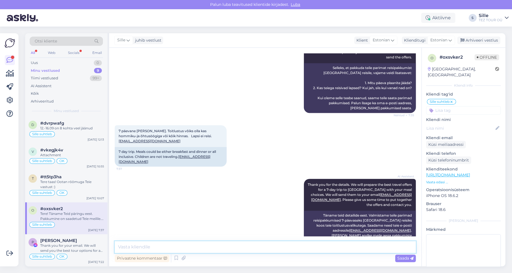
scroll to position [185, 0]
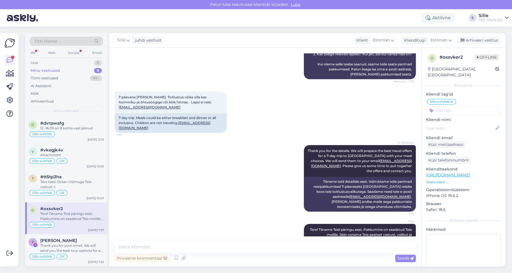
click at [192, 105] on input at bounding box center [463, 110] width 75 height 8
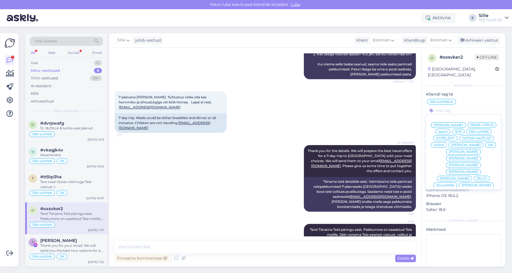
click at [192, 105] on div "OK" at bounding box center [490, 145] width 11 height 6
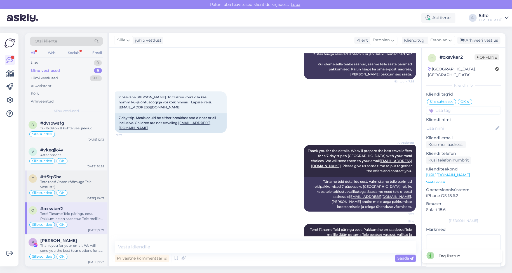
click at [71, 105] on div "Tere taas! Ootan rõõmuga Teie vastust :)" at bounding box center [72, 185] width 64 height 10
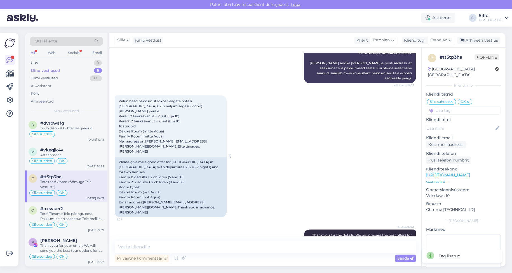
scroll to position [144, 0]
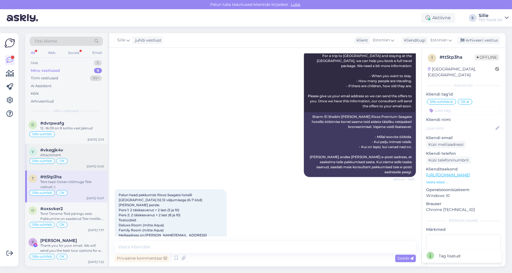
click at [72, 105] on div "v #vkegjk4v Attachment Sille suhtleb OK Sep 9 10:55" at bounding box center [66, 157] width 82 height 27
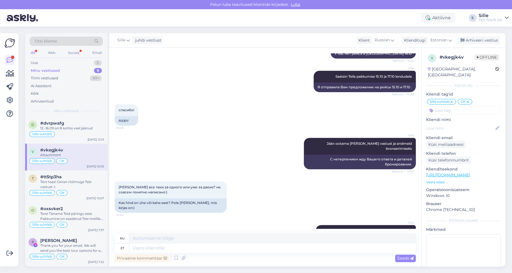
scroll to position [317, 0]
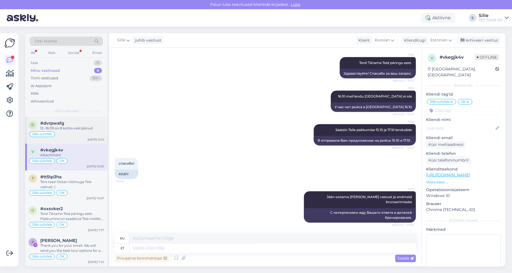
click at [70, 105] on div "12.-16.09 on 8 kohta veel jäänud" at bounding box center [72, 128] width 64 height 5
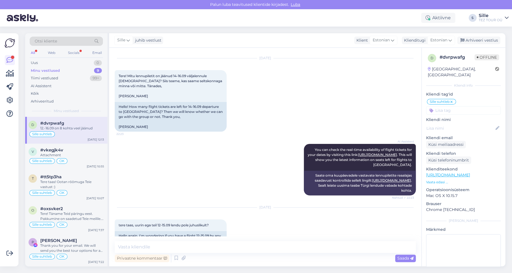
scroll to position [0, 0]
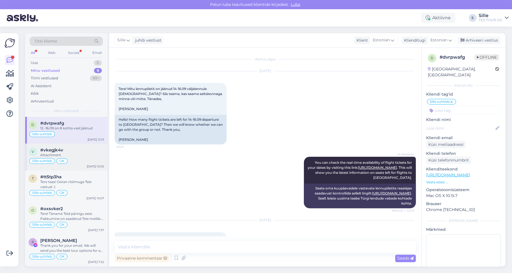
click at [67, 105] on div "v #vkegjk4v Attachment Sille suhtleb OK Sep 9 10:55" at bounding box center [66, 157] width 82 height 27
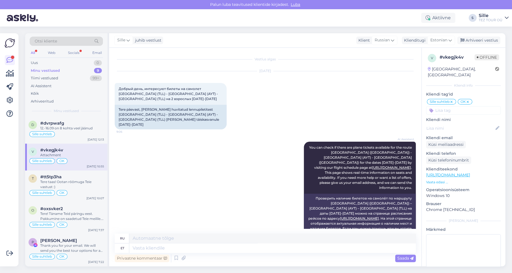
scroll to position [428, 0]
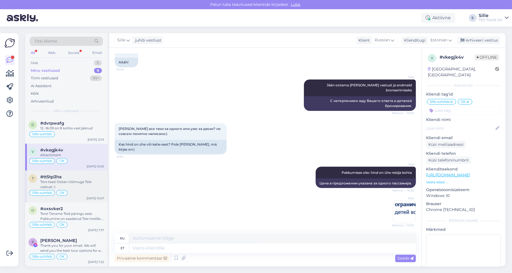
click at [66, 105] on div "Tere taas! Ootan rõõmuga Teie vastust :)" at bounding box center [72, 185] width 64 height 10
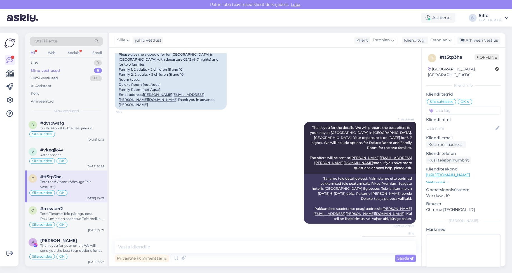
scroll to position [256, 0]
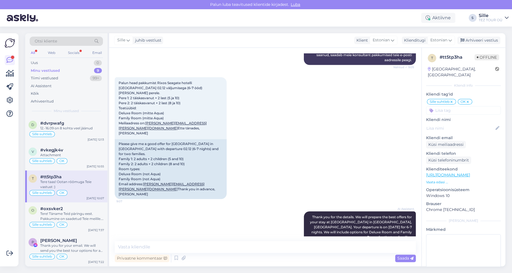
click at [192, 105] on div "Privaatne kommentaar Saada" at bounding box center [265, 258] width 301 height 11
click at [70, 105] on div "d #dvrpwafg 12.-16.09 on 8 kohta veel jäänud Sille suhtleb Sep 9 12:13" at bounding box center [66, 130] width 82 height 27
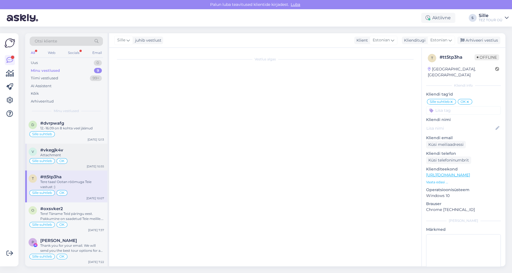
scroll to position [163, 0]
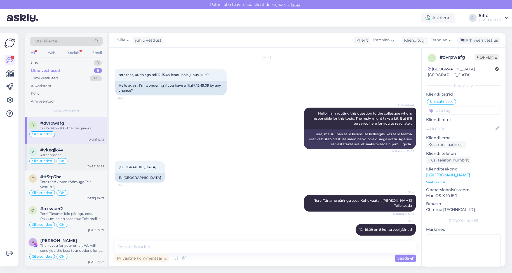
click at [57, 105] on div "v #vkegjk4v Attachment Sille suhtleb OK Sep 9 10:55" at bounding box center [66, 157] width 82 height 27
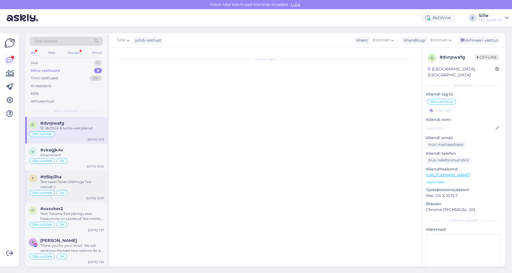
scroll to position [0, 0]
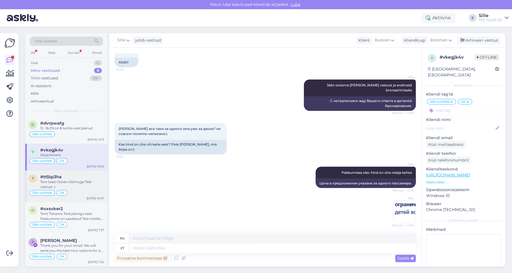
click at [65, 105] on div "OK" at bounding box center [62, 193] width 11 height 6
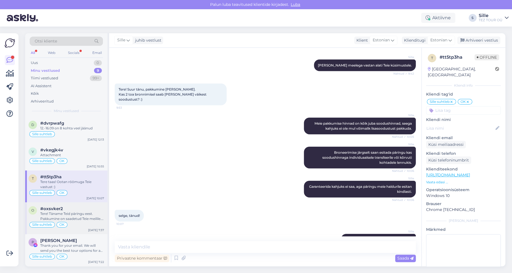
click at [72, 105] on div "#oxsvker2" at bounding box center [72, 209] width 64 height 5
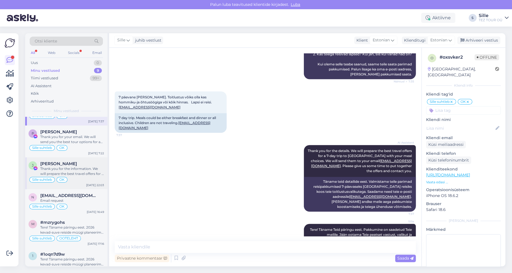
scroll to position [122, 0]
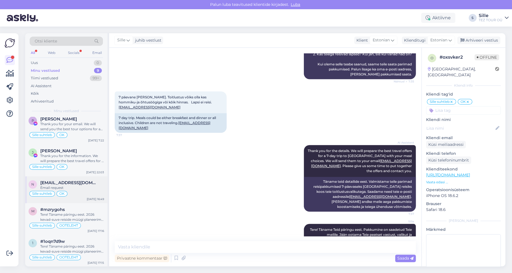
click at [80, 105] on div "n nerotox@gmail.com Email request Sille suhtleb OK Sep 4 16:49" at bounding box center [66, 190] width 82 height 27
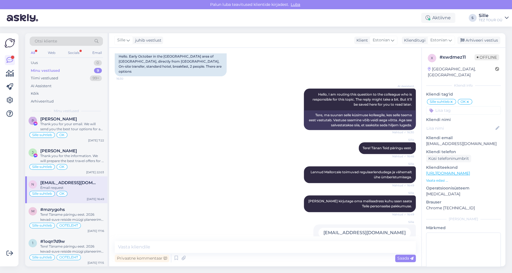
scroll to position [59, 0]
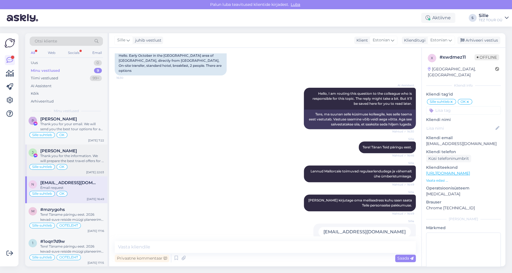
click at [75, 105] on div "Thank you for the information. We will prepare the best travel offers for a wee…" at bounding box center [72, 159] width 64 height 10
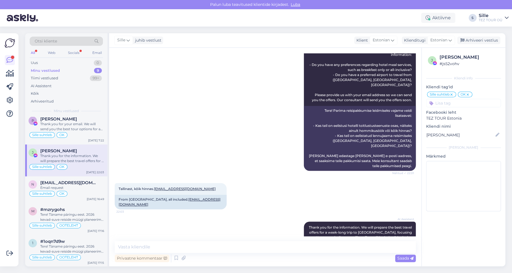
scroll to position [112, 0]
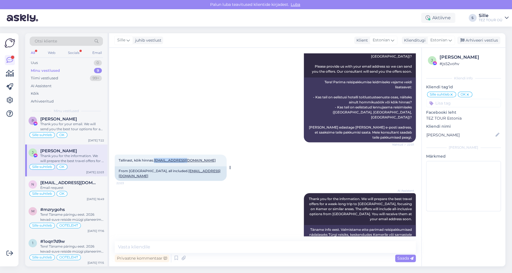
drag, startPoint x: 189, startPoint y: 148, endPoint x: 156, endPoint y: 149, distance: 33.6
click at [156, 105] on div "Tallinast, kõik hinnas. biolen@yandex.ru 22:03" at bounding box center [171, 161] width 112 height 12
copy link "biolen@yandex.ru"
click at [69, 61] on div "Uus 1" at bounding box center [66, 63] width 73 height 8
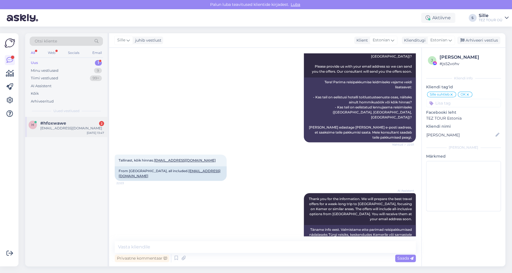
click at [76, 105] on div "karroraili123@gmail.com" at bounding box center [72, 128] width 64 height 5
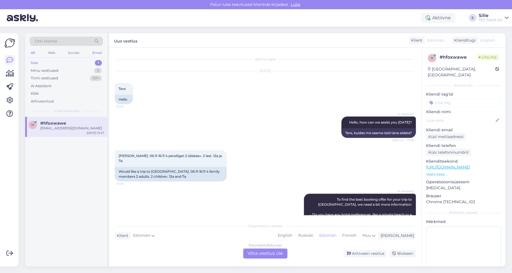
drag, startPoint x: 268, startPoint y: 252, endPoint x: 268, endPoint y: 255, distance: 3.1
click at [192, 105] on div "Estonian to Estonian Võta vestlus üle" at bounding box center [265, 254] width 44 height 10
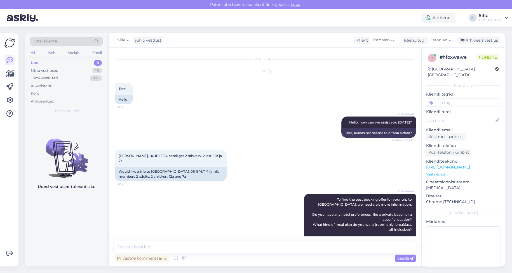
click at [192, 99] on div at bounding box center [463, 103] width 75 height 8
drag, startPoint x: 444, startPoint y: 97, endPoint x: 444, endPoint y: 102, distance: 4.8
click at [192, 99] on input at bounding box center [463, 103] width 75 height 8
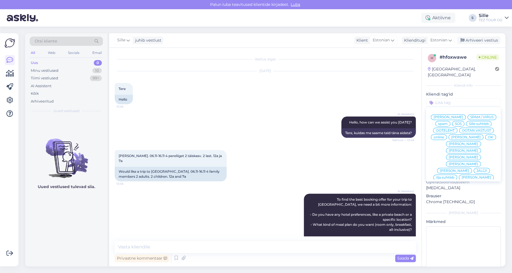
click at [192, 105] on span "Sille suhtleb" at bounding box center [479, 123] width 20 height 3
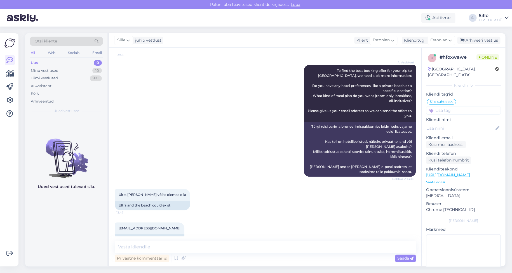
scroll to position [142, 0]
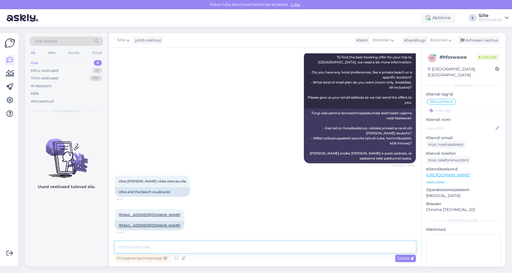
drag, startPoint x: 146, startPoint y: 245, endPoint x: 152, endPoint y: 248, distance: 6.5
click at [147, 105] on textarea at bounding box center [265, 248] width 301 height 12
type textarea "Tere! Täname päringu eest. Koosatn ja saadan Teile kohe personaalse pakkumise."
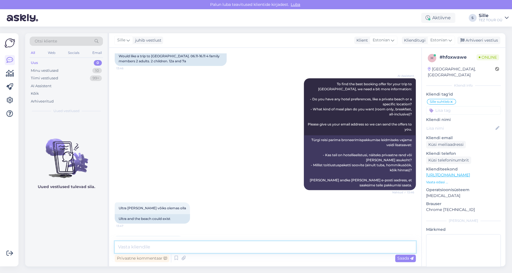
scroll to position [172, 0]
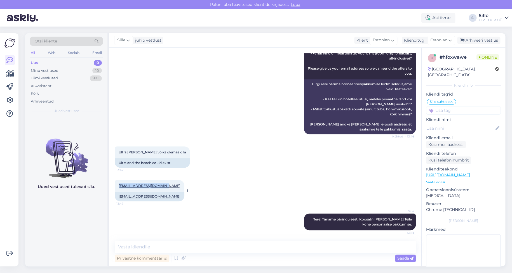
drag, startPoint x: 123, startPoint y: 186, endPoint x: 164, endPoint y: 190, distance: 40.5
click at [163, 105] on div "karroraili123@gmail.com 13:47" at bounding box center [150, 186] width 70 height 12
copy link "karroraili123@gmail.com"
click at [192, 105] on div "karroraili123@gmail.com 13:47 karroraili123@gmail.com" at bounding box center [265, 191] width 301 height 34
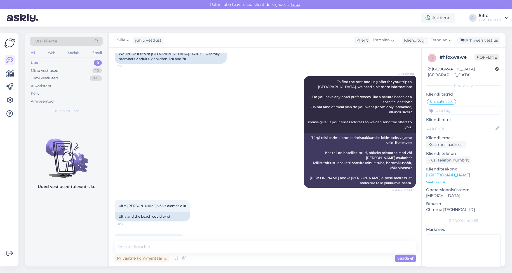
scroll to position [0, 0]
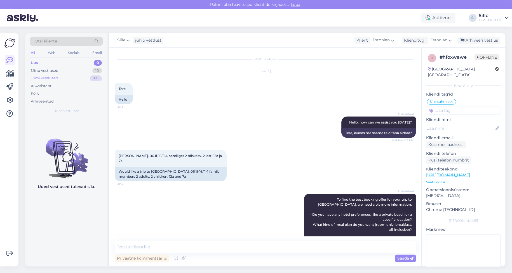
drag, startPoint x: 50, startPoint y: 70, endPoint x: 55, endPoint y: 75, distance: 6.8
click at [50, 70] on div "Minu vestlused" at bounding box center [45, 71] width 28 height 6
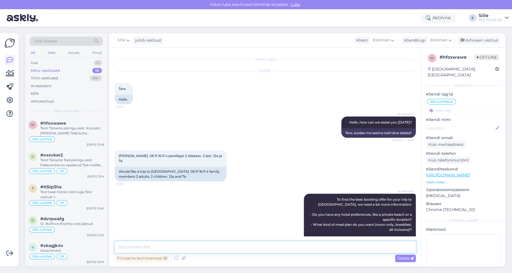
drag, startPoint x: 151, startPoint y: 245, endPoint x: 155, endPoint y: 245, distance: 4.5
click at [151, 105] on textarea at bounding box center [265, 248] width 301 height 12
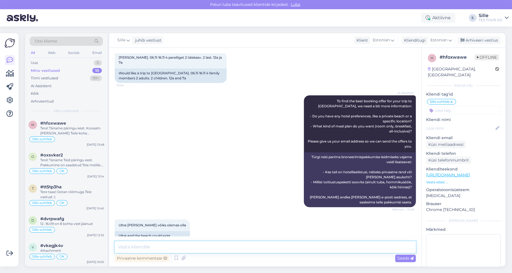
scroll to position [172, 0]
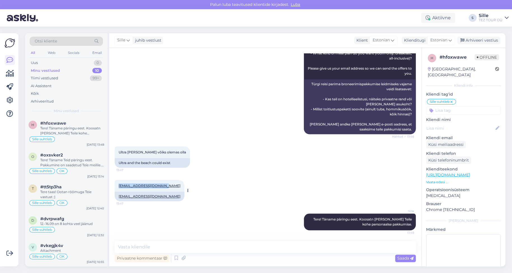
drag, startPoint x: 116, startPoint y: 186, endPoint x: 163, endPoint y: 184, distance: 47.9
click at [163, 105] on div "karroraili123@gmail.com 13:47" at bounding box center [150, 186] width 70 height 12
copy link "karroraili123@gmail.com"
